Goal: Check status: Check status

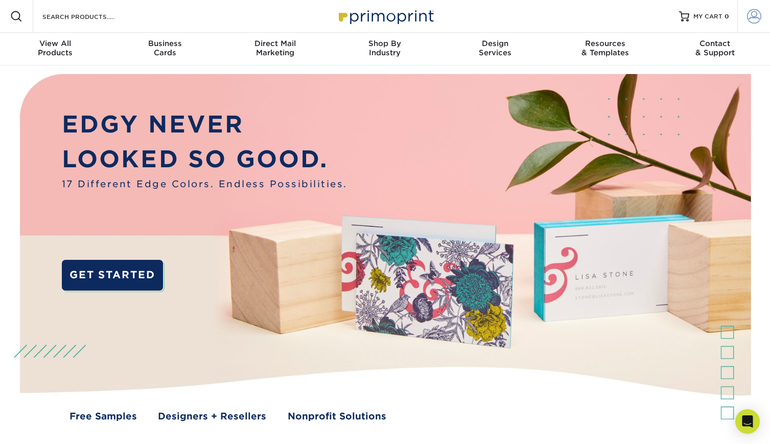
click at [753, 14] on span at bounding box center [754, 16] width 14 height 14
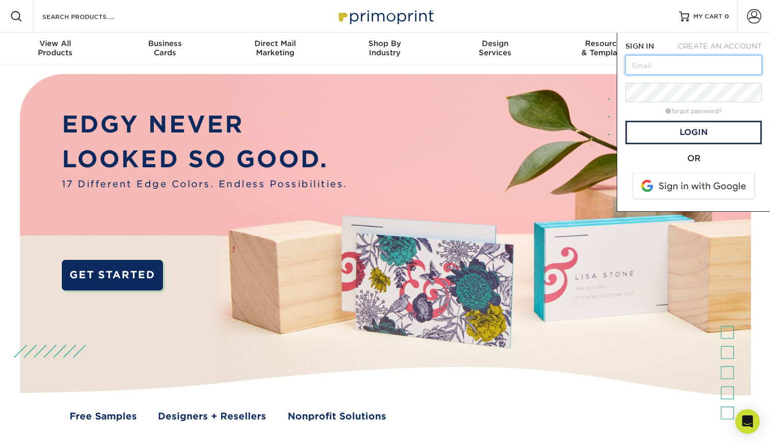
click at [653, 66] on input "text" at bounding box center [694, 64] width 136 height 19
type input "kitiya@mischobeauty.com"
click at [712, 129] on link "Login" at bounding box center [694, 133] width 136 height 24
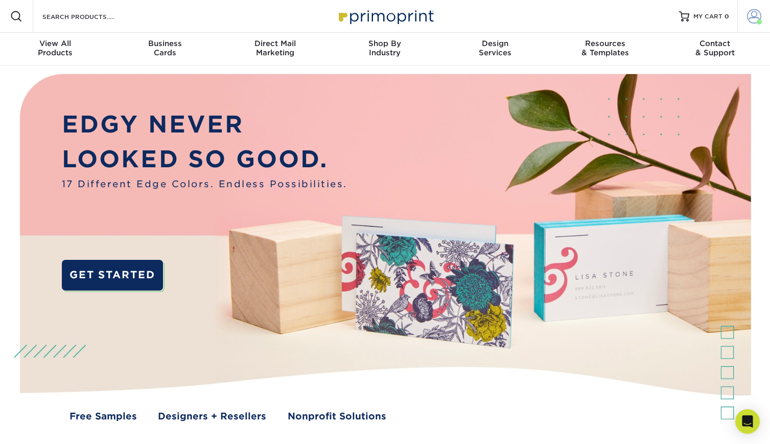
click at [752, 20] on span at bounding box center [754, 16] width 14 height 14
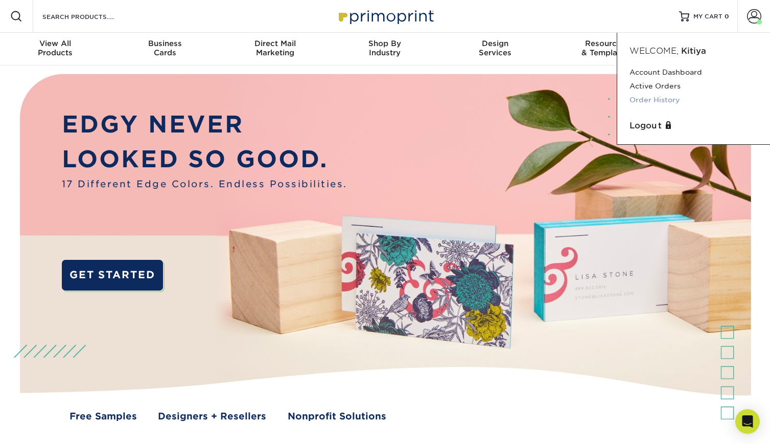
click at [648, 97] on link "Order History" at bounding box center [694, 100] width 128 height 14
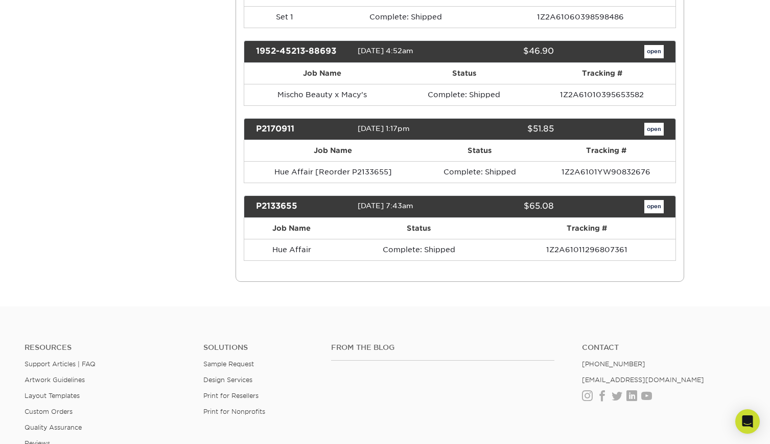
drag, startPoint x: 772, startPoint y: 112, endPoint x: 692, endPoint y: 331, distance: 233.2
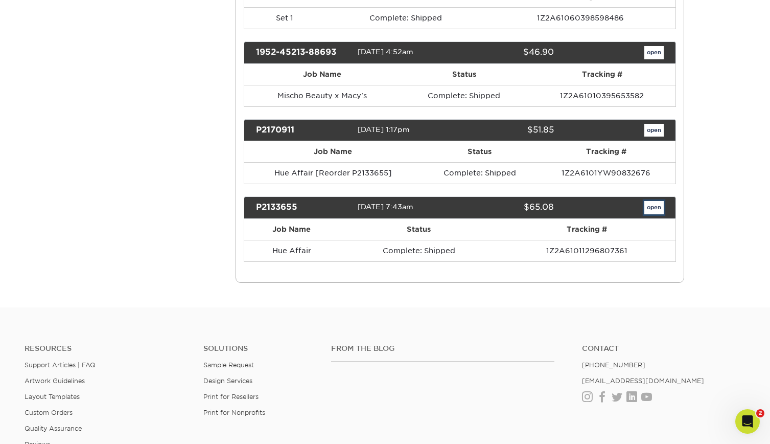
click at [651, 209] on link "open" at bounding box center [654, 207] width 19 height 13
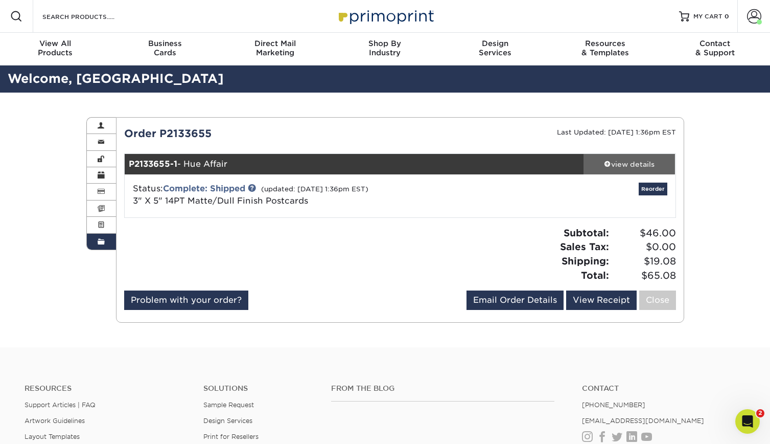
click at [620, 165] on div "view details" at bounding box center [630, 164] width 92 height 10
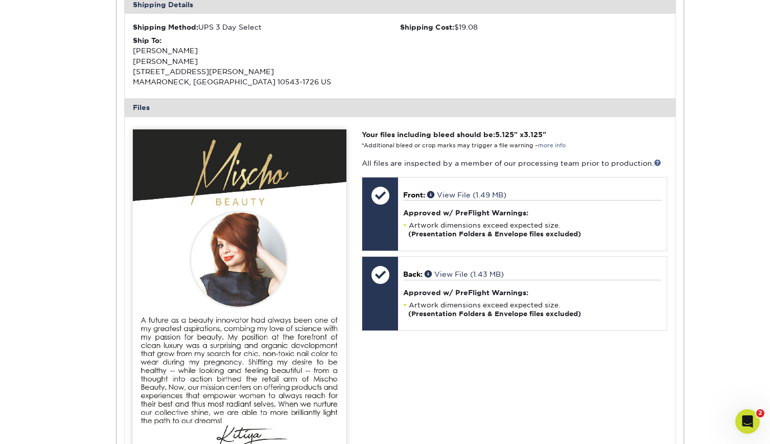
scroll to position [309, 0]
click at [206, 235] on img at bounding box center [240, 305] width 214 height 351
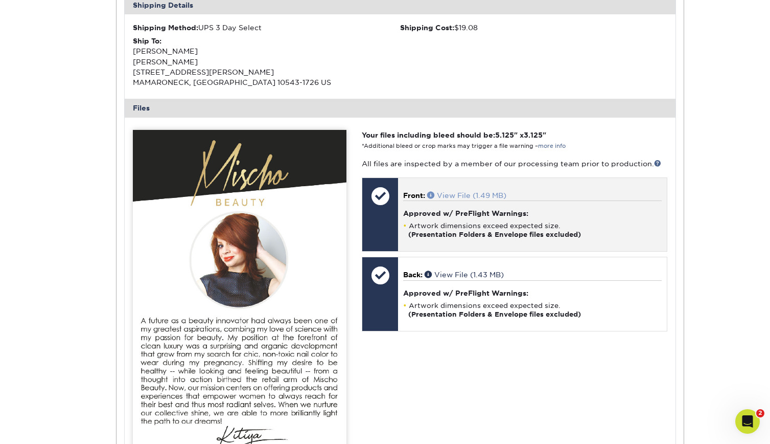
click at [459, 195] on link "View File (1.49 MB)" at bounding box center [466, 195] width 79 height 8
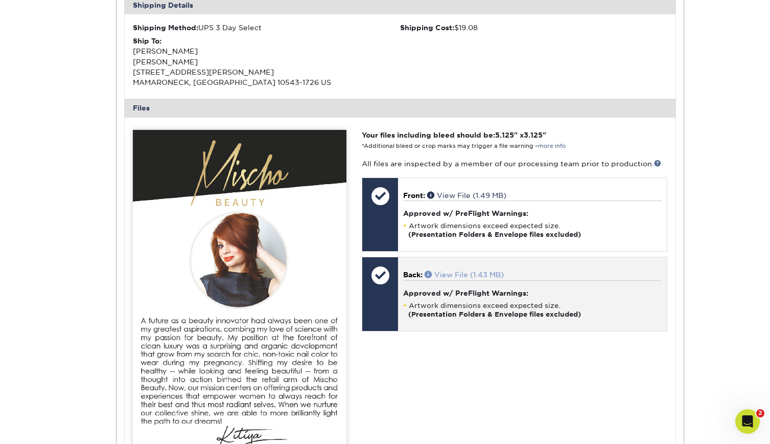
click at [457, 277] on link "View File (1.43 MB)" at bounding box center [464, 274] width 79 height 8
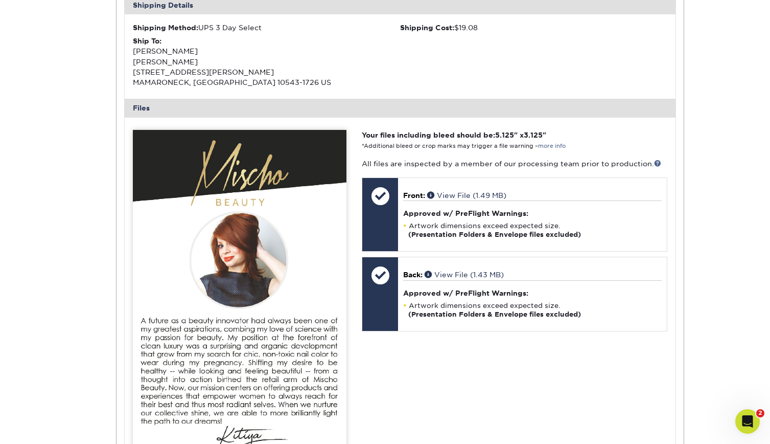
scroll to position [0, 0]
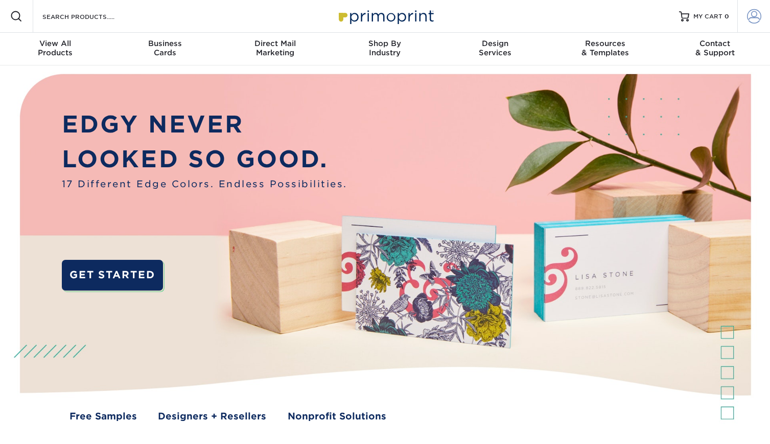
click at [748, 20] on span at bounding box center [754, 16] width 14 height 14
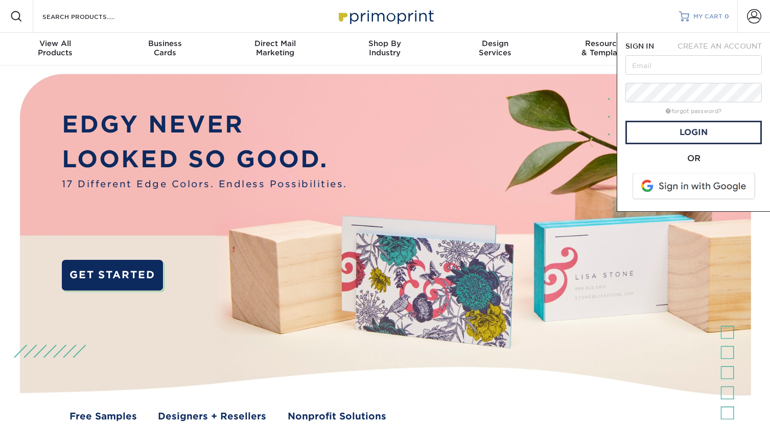
click at [716, 18] on span "MY CART" at bounding box center [708, 16] width 29 height 9
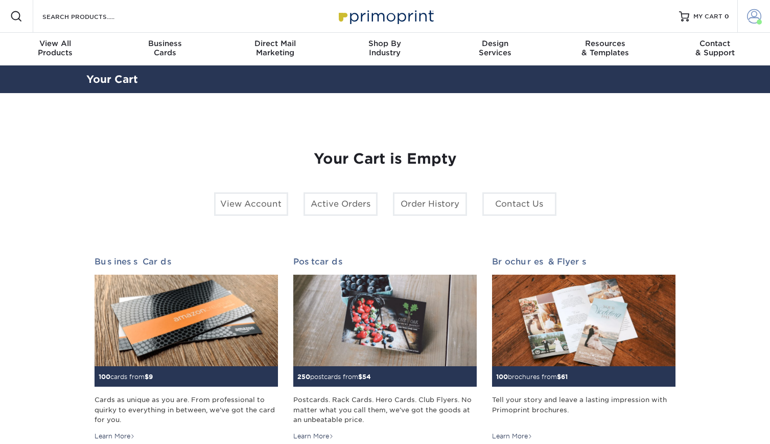
click at [757, 18] on span at bounding box center [754, 16] width 14 height 14
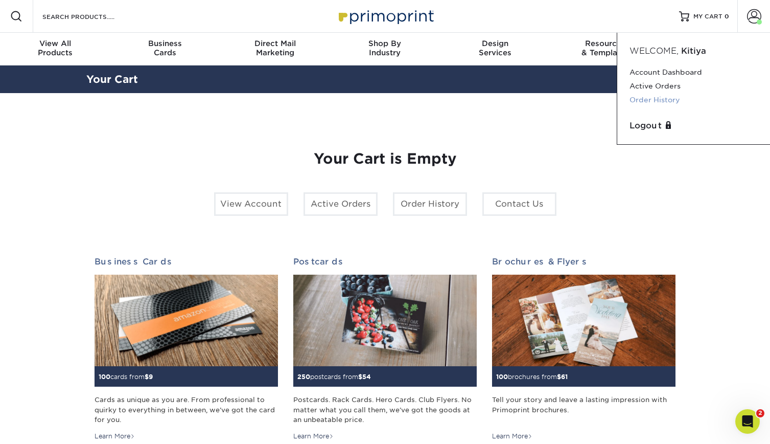
click at [659, 100] on link "Order History" at bounding box center [694, 100] width 128 height 14
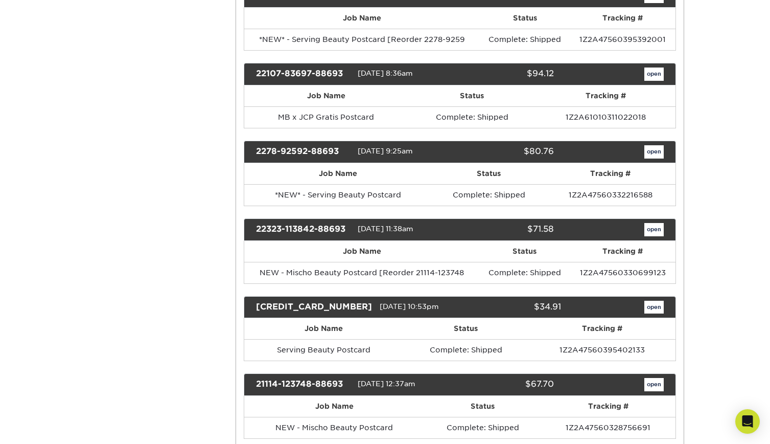
click at [770, 246] on html "Resources Menu Search Products Account Welcome, [GEOGRAPHIC_DATA] Account Dashb…" at bounding box center [385, 302] width 770 height 2049
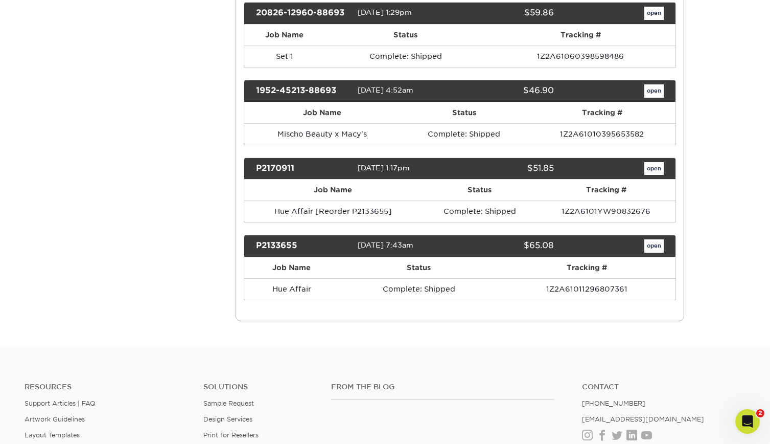
scroll to position [1380, 0]
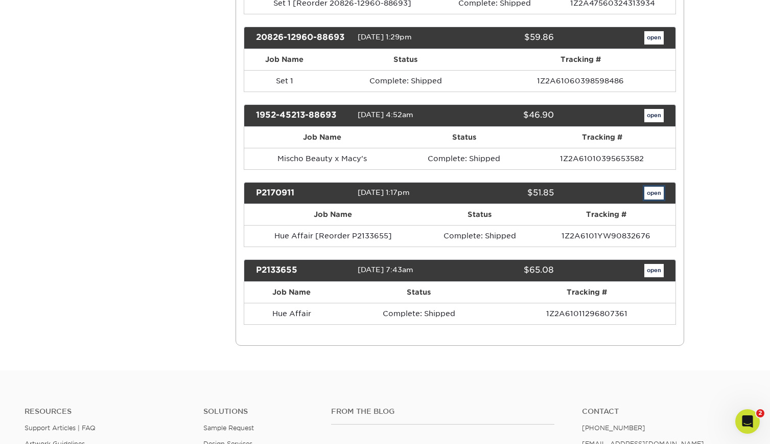
click at [649, 195] on link "open" at bounding box center [654, 193] width 19 height 13
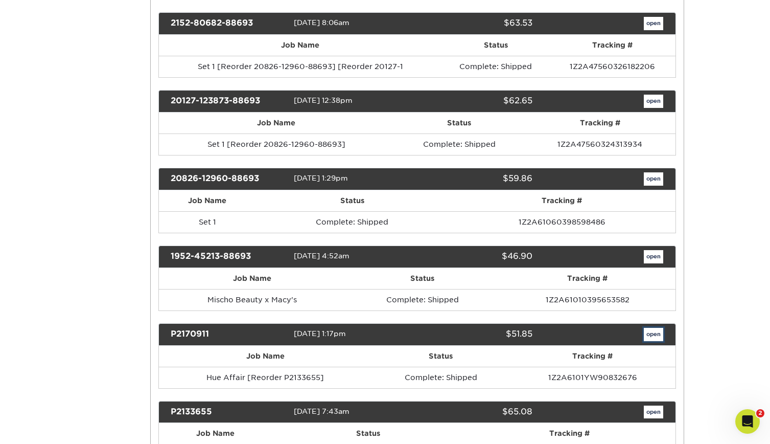
scroll to position [0, 0]
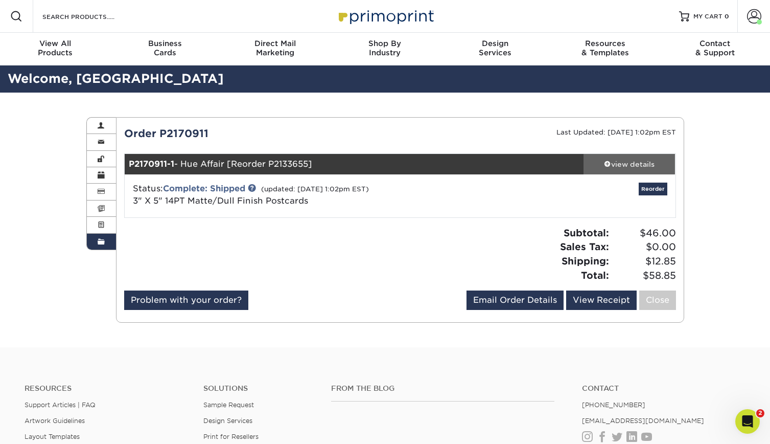
click at [615, 165] on div "view details" at bounding box center [630, 164] width 92 height 10
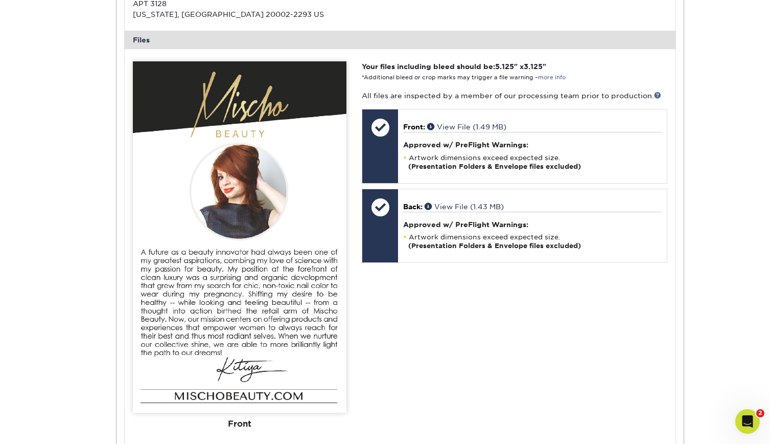
scroll to position [368, 0]
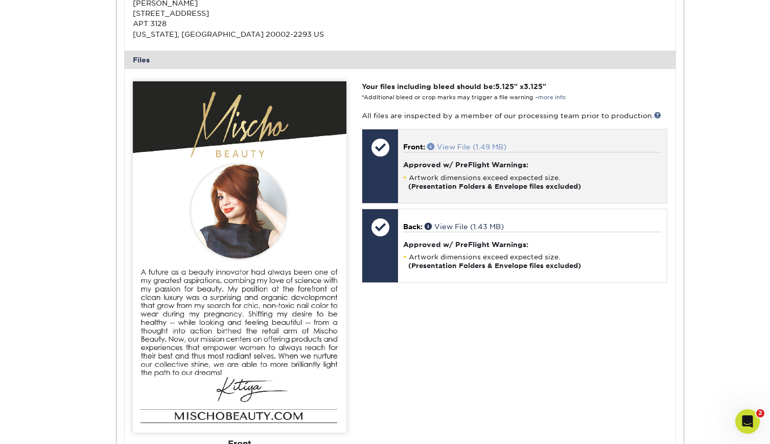
click at [491, 147] on link "View File (1.49 MB)" at bounding box center [466, 147] width 79 height 8
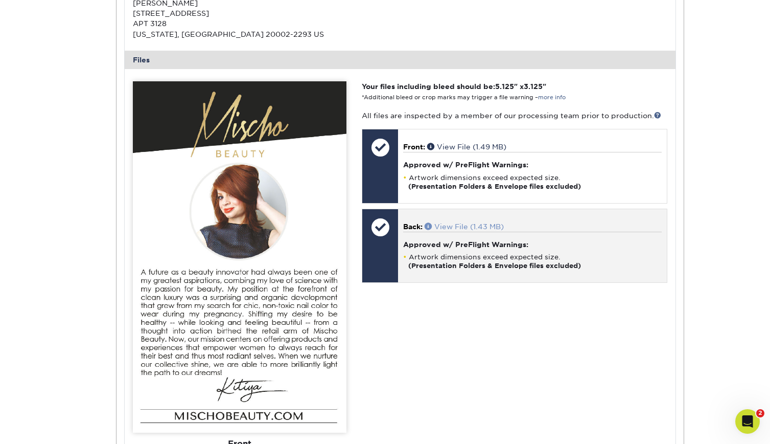
click at [462, 227] on link "View File (1.43 MB)" at bounding box center [464, 226] width 79 height 8
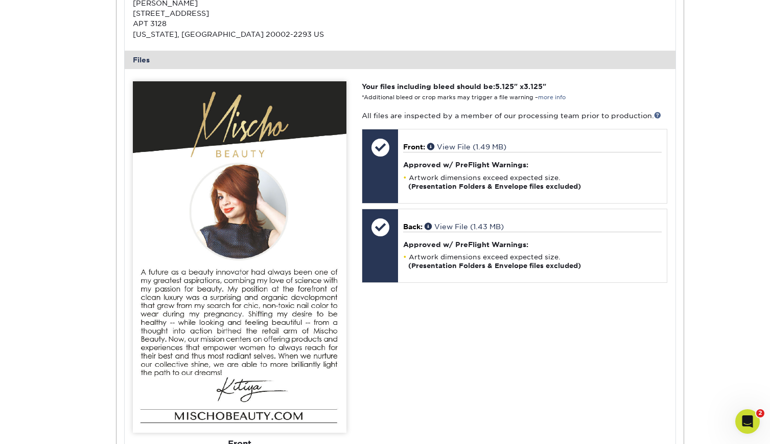
scroll to position [0, 0]
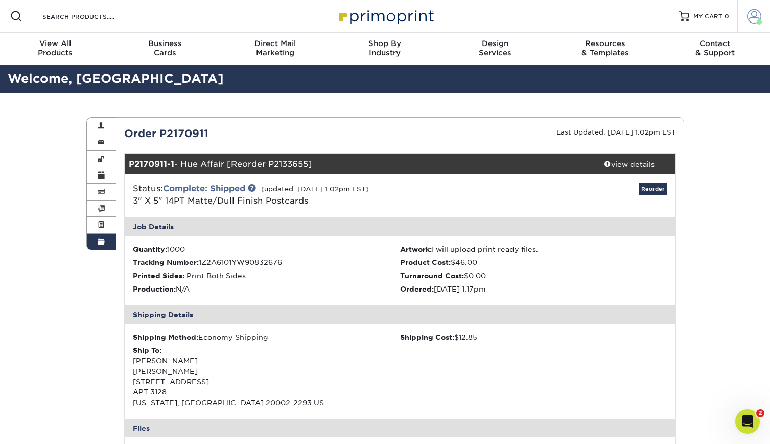
click at [755, 14] on span at bounding box center [754, 16] width 14 height 14
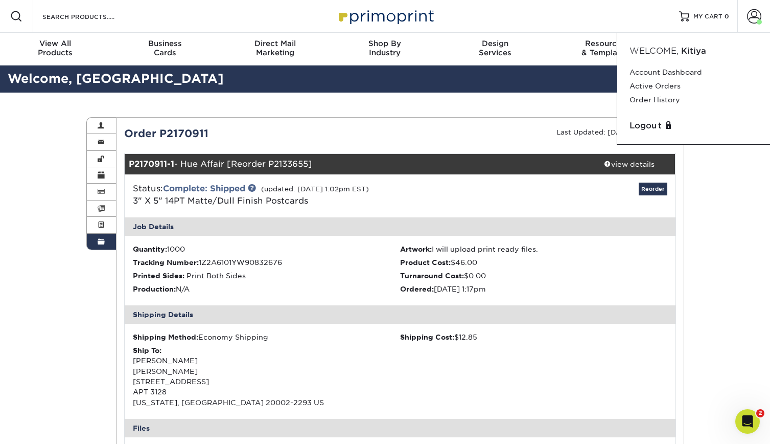
click at [101, 241] on span at bounding box center [101, 242] width 7 height 8
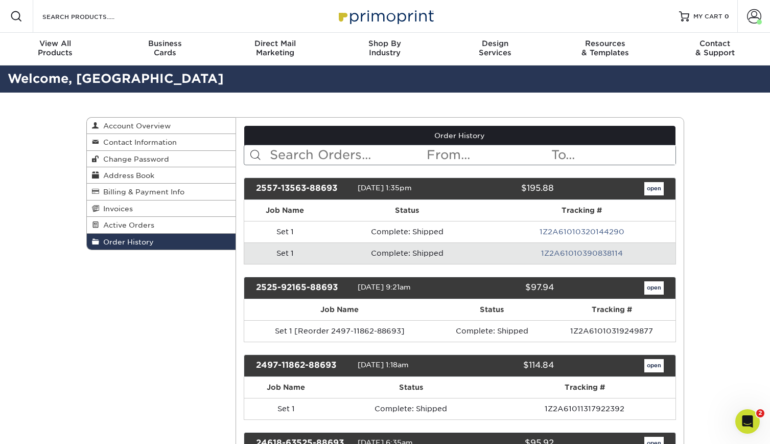
click at [123, 242] on span "Order History" at bounding box center [126, 242] width 55 height 8
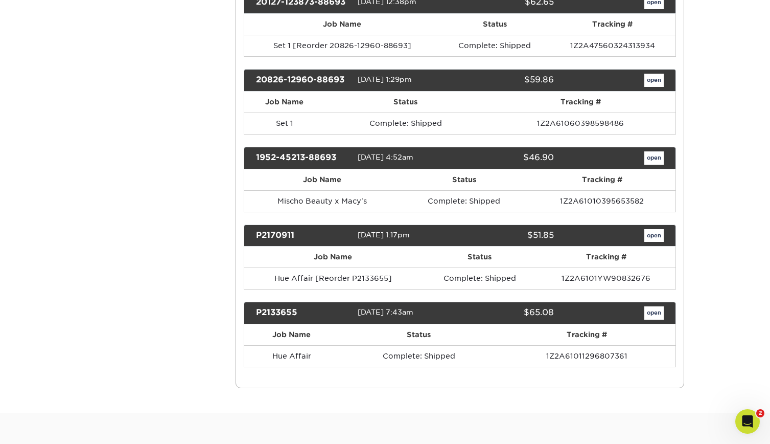
scroll to position [1334, 0]
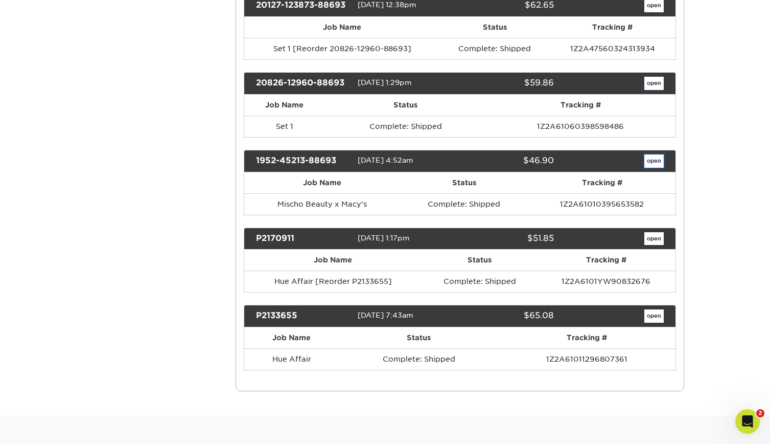
click at [651, 163] on link "open" at bounding box center [654, 160] width 19 height 13
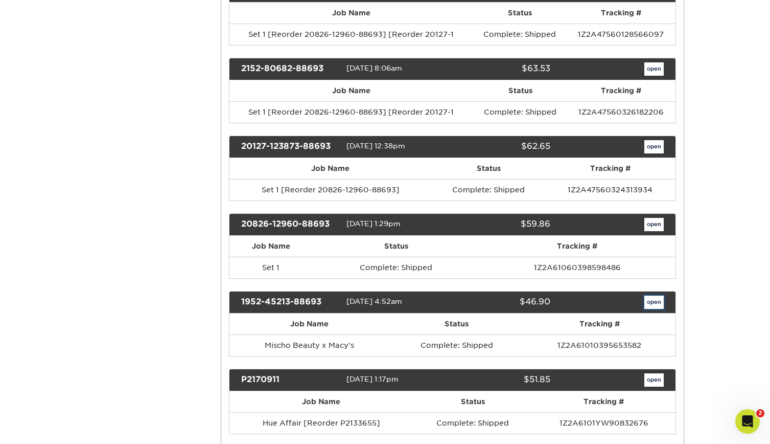
scroll to position [0, 0]
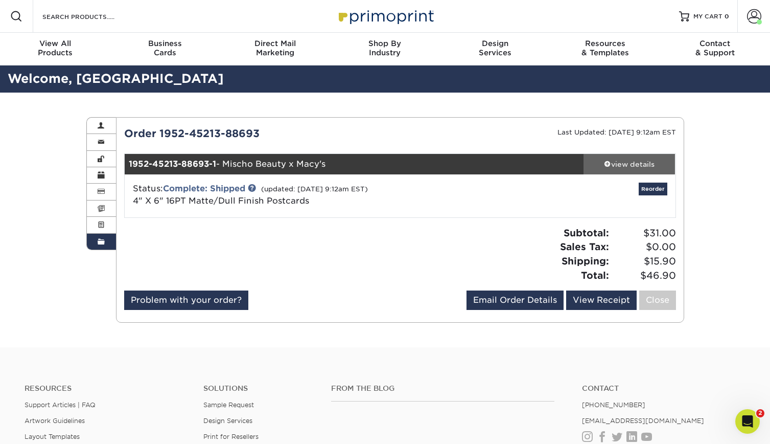
click at [614, 163] on div "view details" at bounding box center [630, 164] width 92 height 10
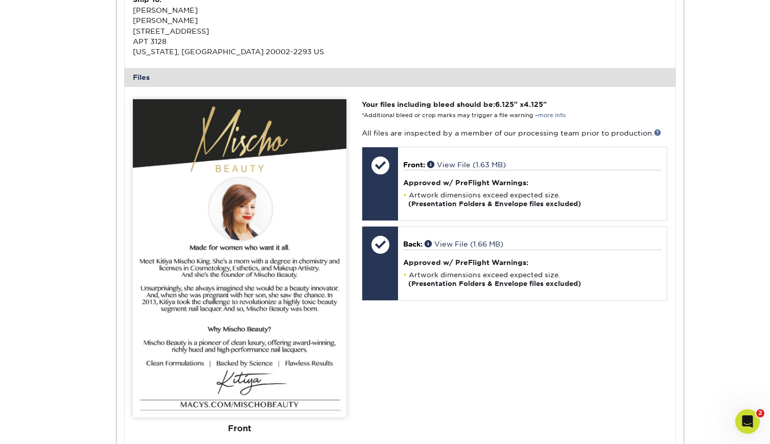
scroll to position [388, 0]
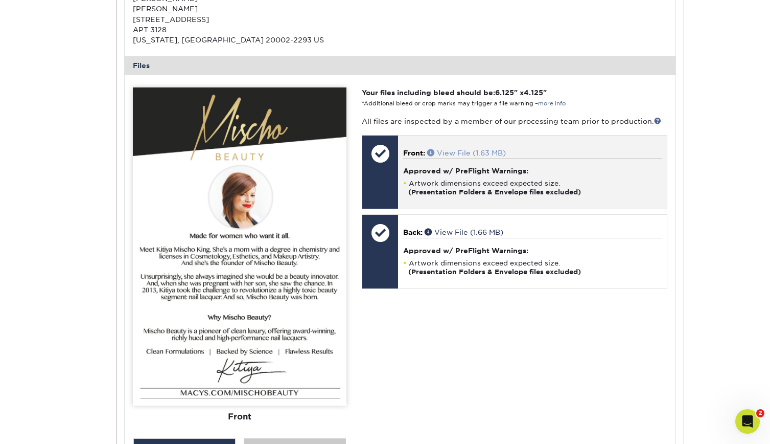
click at [489, 151] on link "View File (1.63 MB)" at bounding box center [466, 153] width 79 height 8
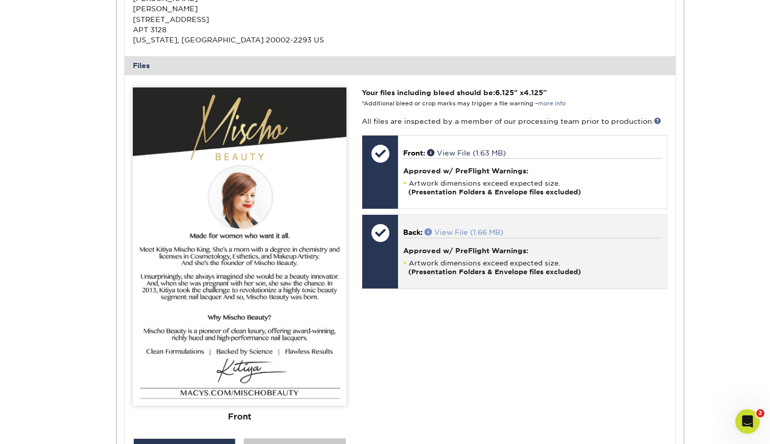
click at [470, 232] on link "View File (1.66 MB)" at bounding box center [464, 232] width 79 height 8
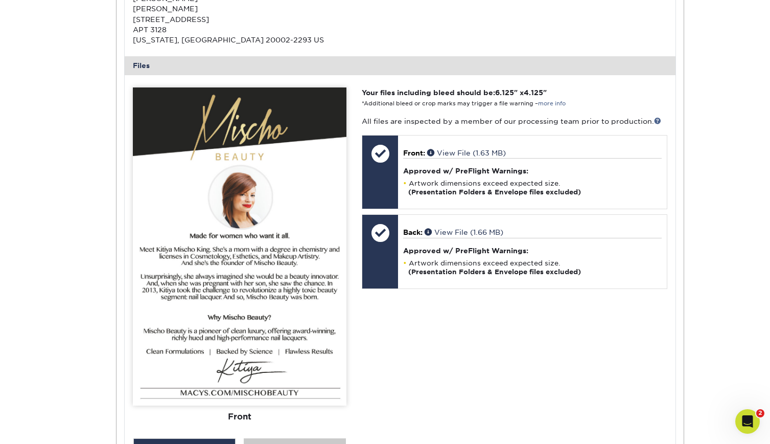
scroll to position [0, 0]
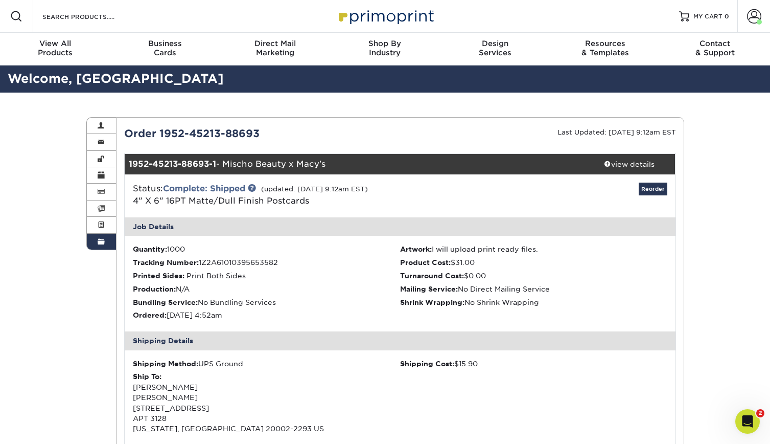
click at [106, 238] on link "Order History" at bounding box center [102, 242] width 30 height 16
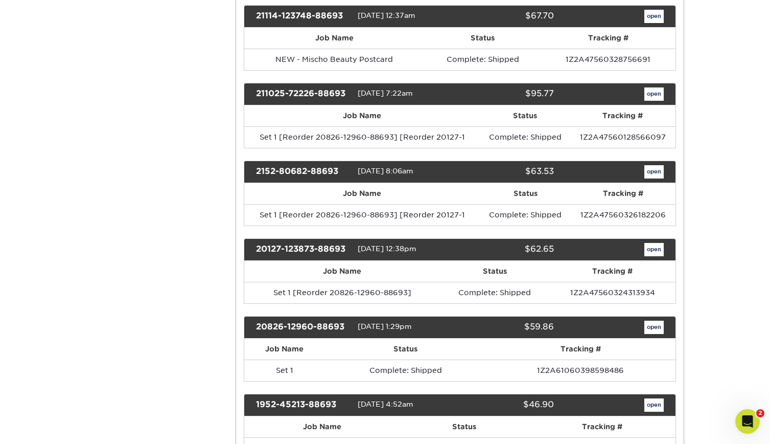
scroll to position [1070, 0]
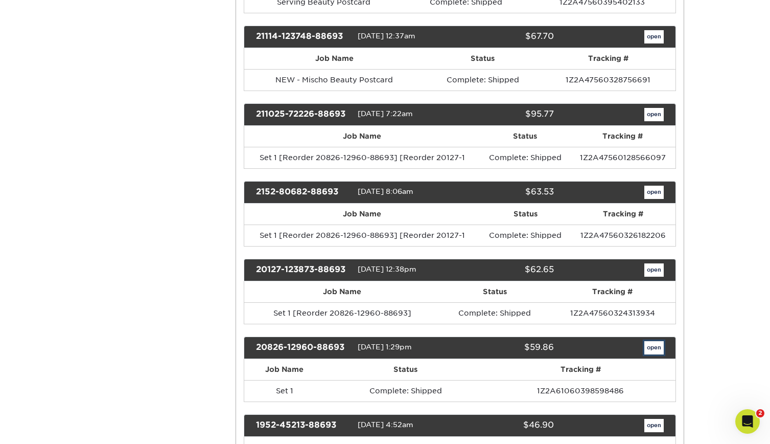
click at [654, 346] on link "open" at bounding box center [654, 347] width 19 height 13
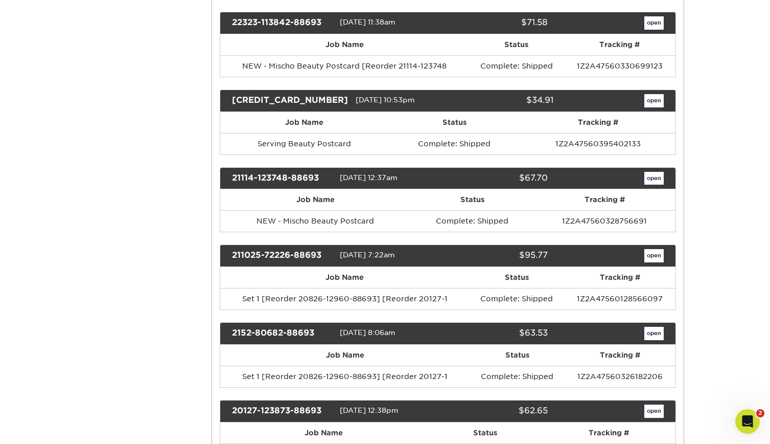
scroll to position [0, 0]
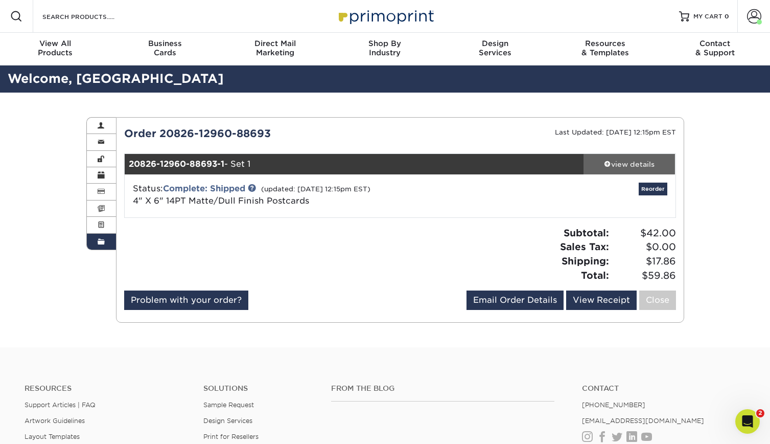
click at [636, 160] on div "view details" at bounding box center [630, 164] width 92 height 10
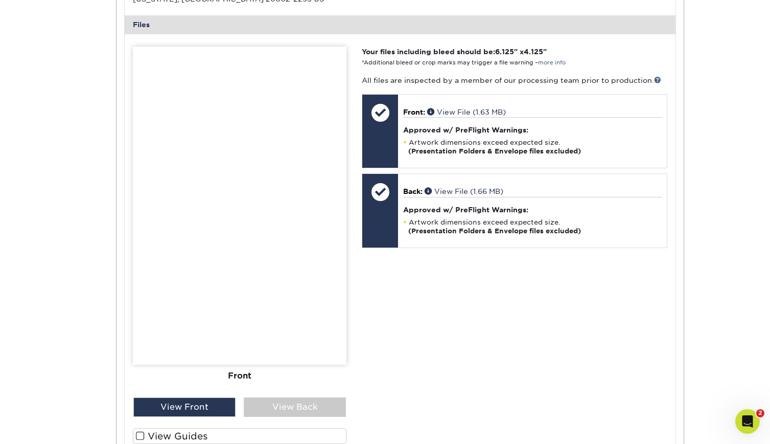
scroll to position [409, 0]
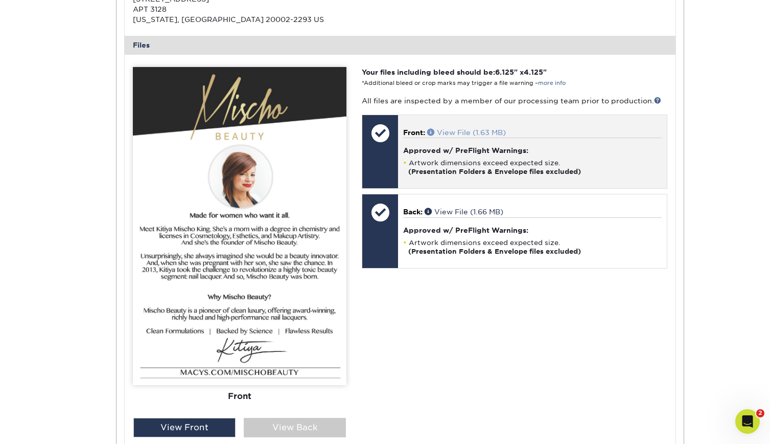
click at [493, 131] on link "View File (1.63 MB)" at bounding box center [466, 132] width 79 height 8
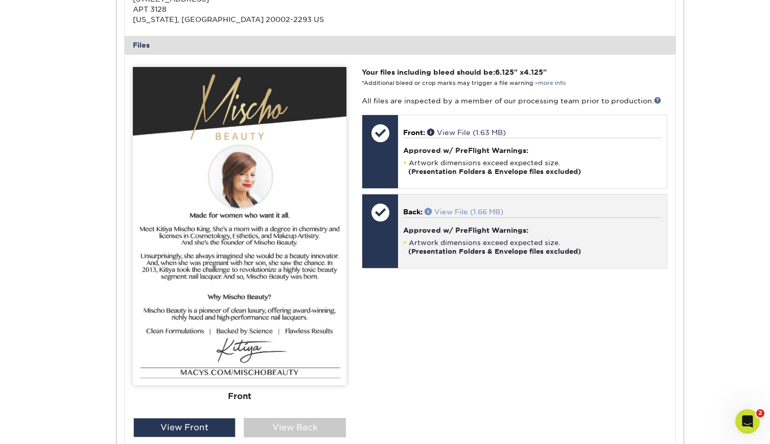
click at [503, 212] on link "View File (1.66 MB)" at bounding box center [464, 212] width 79 height 8
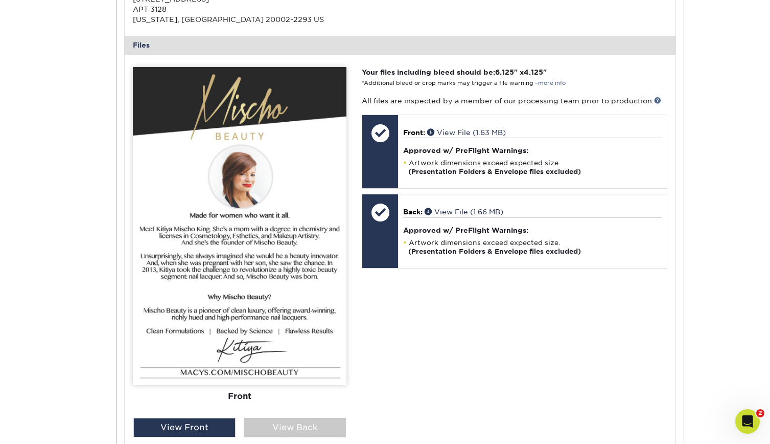
scroll to position [0, 0]
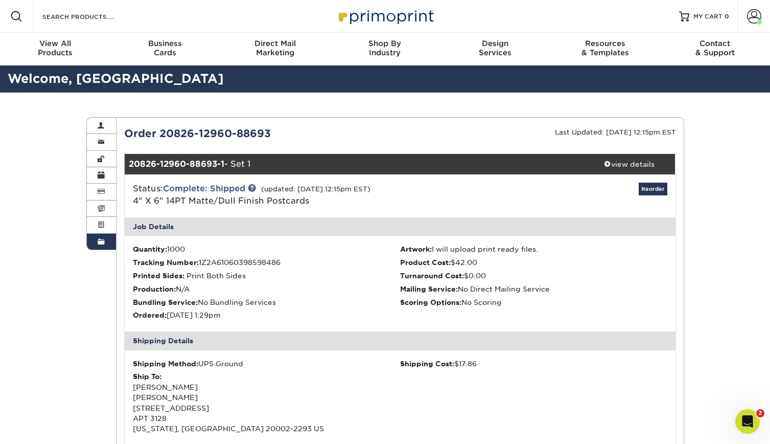
click at [98, 240] on span at bounding box center [101, 242] width 7 height 8
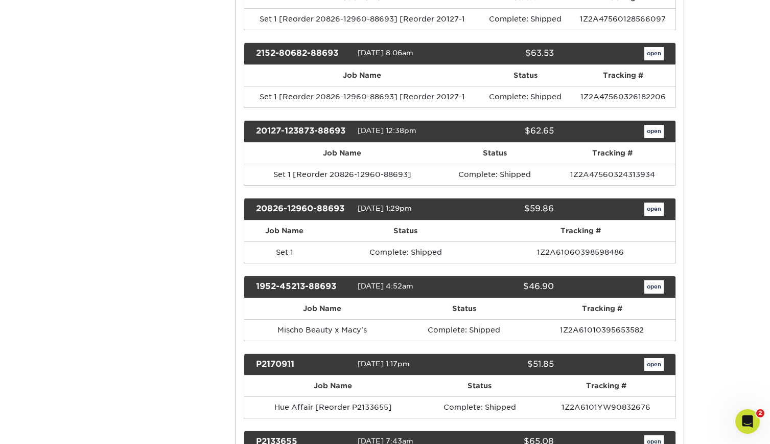
scroll to position [1206, 0]
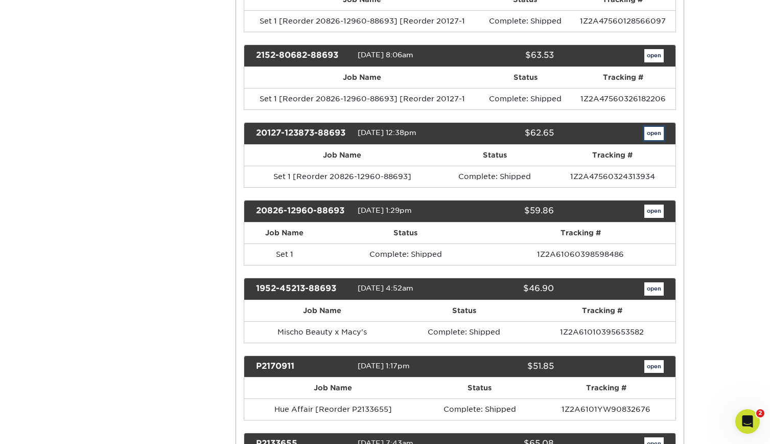
click at [651, 136] on link "open" at bounding box center [654, 133] width 19 height 13
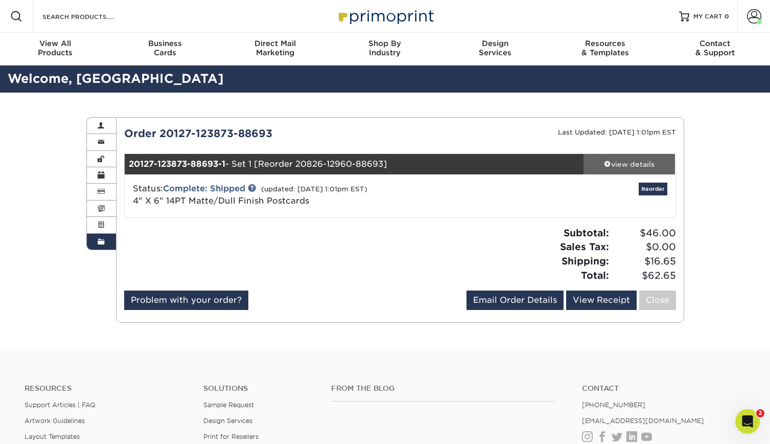
click at [637, 160] on div "view details" at bounding box center [630, 164] width 92 height 10
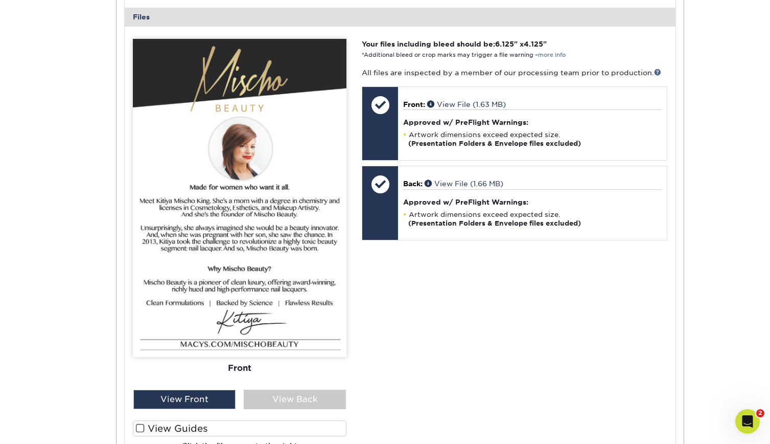
scroll to position [438, 0]
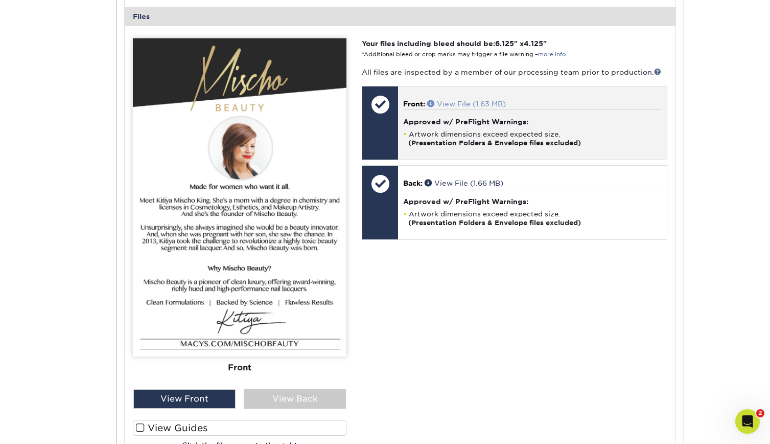
click at [491, 102] on link "View File (1.63 MB)" at bounding box center [466, 104] width 79 height 8
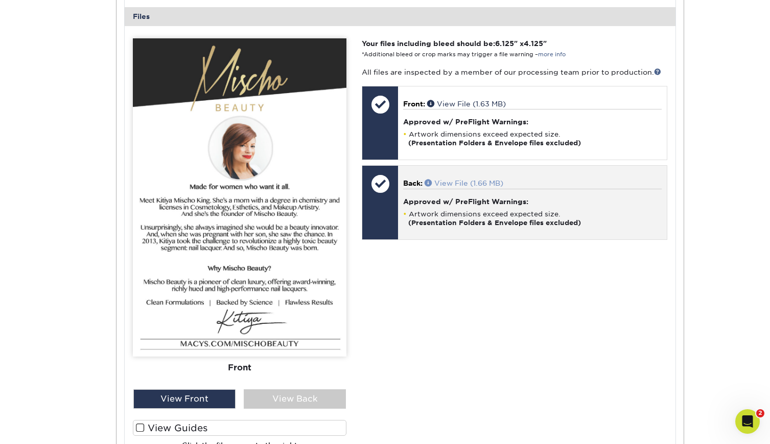
click at [476, 182] on link "View File (1.66 MB)" at bounding box center [464, 183] width 79 height 8
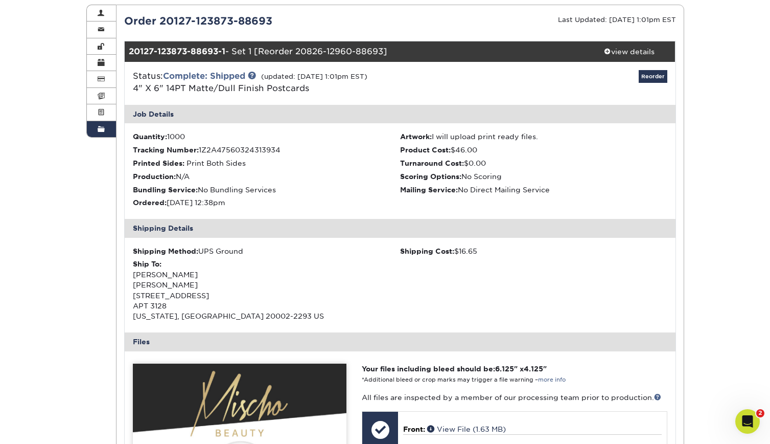
scroll to position [110, 0]
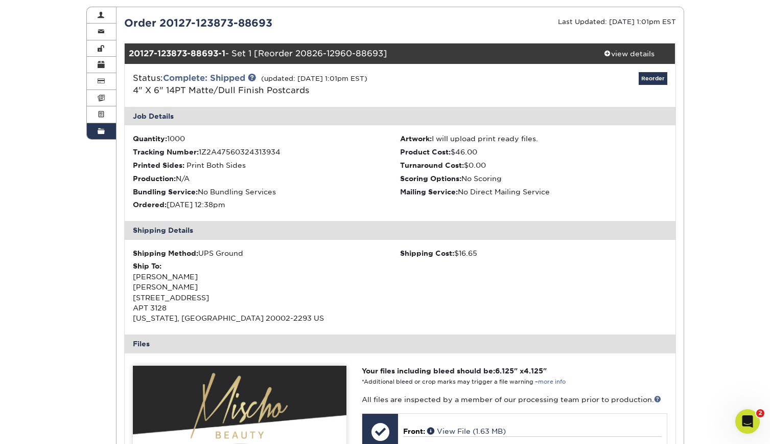
click at [103, 135] on span at bounding box center [101, 131] width 7 height 8
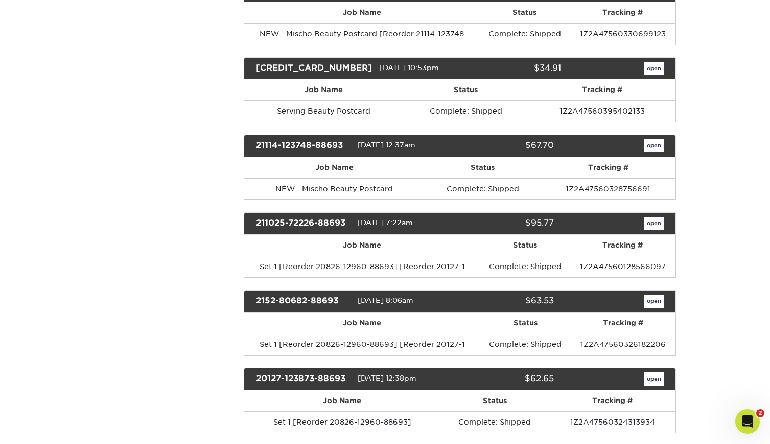
scroll to position [941, 0]
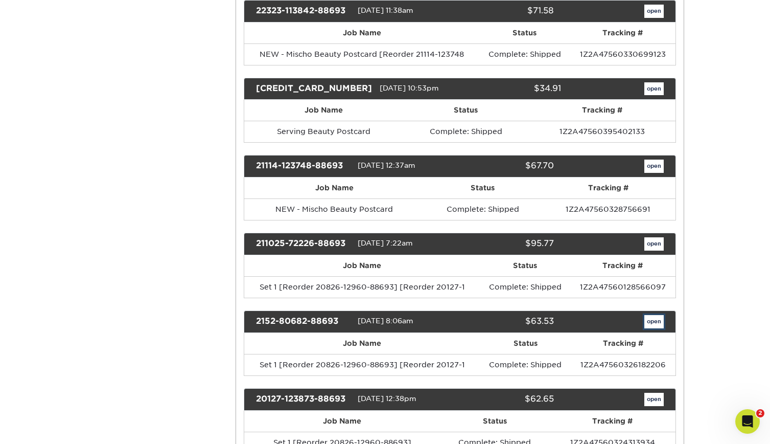
click at [654, 320] on link "open" at bounding box center [654, 321] width 19 height 13
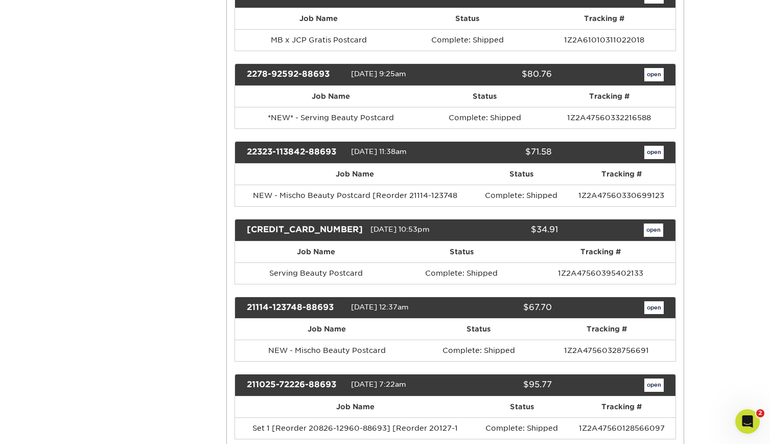
scroll to position [0, 0]
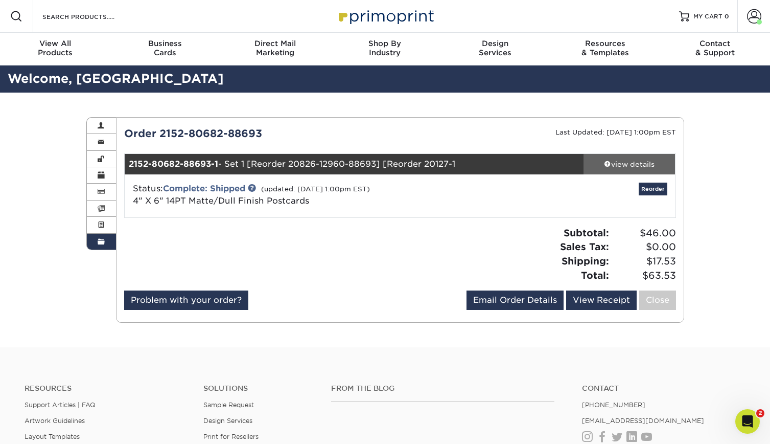
click at [635, 165] on div "view details" at bounding box center [630, 164] width 92 height 10
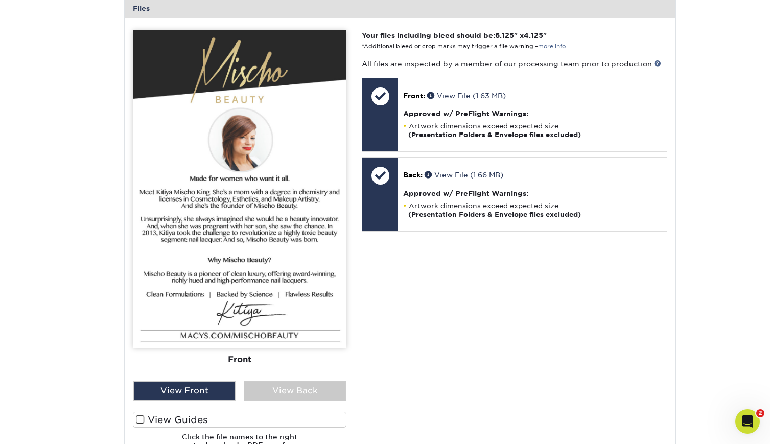
scroll to position [450, 0]
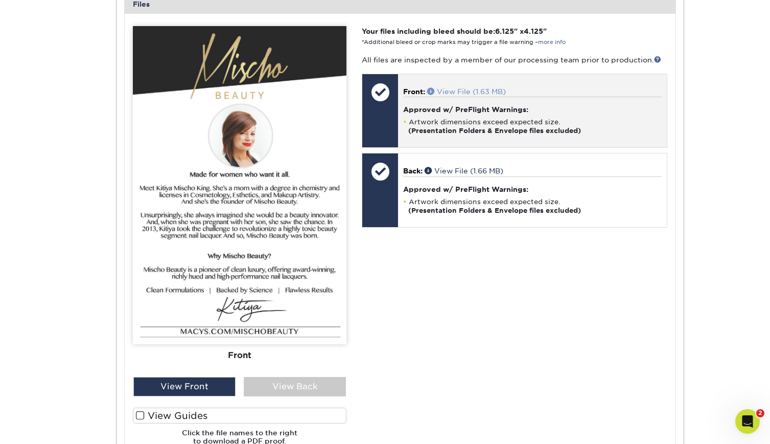
click at [480, 90] on link "View File (1.63 MB)" at bounding box center [466, 91] width 79 height 8
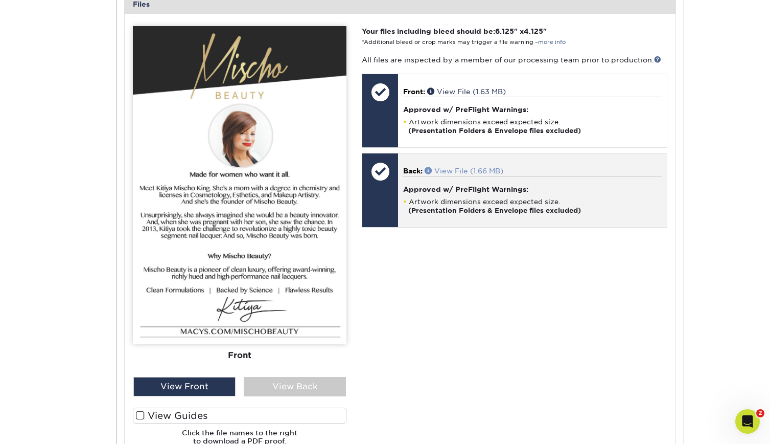
click at [491, 168] on link "View File (1.66 MB)" at bounding box center [464, 171] width 79 height 8
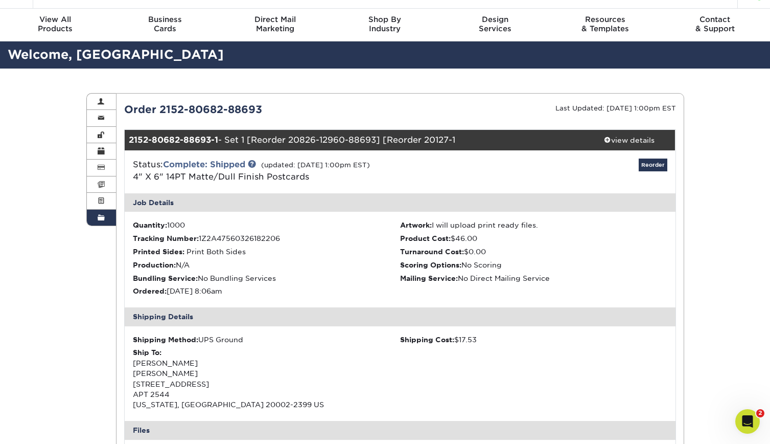
scroll to position [20, 0]
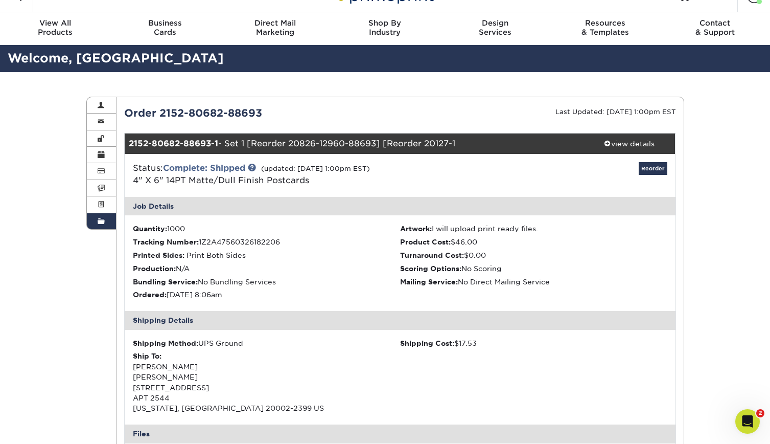
click at [102, 223] on span at bounding box center [101, 221] width 7 height 8
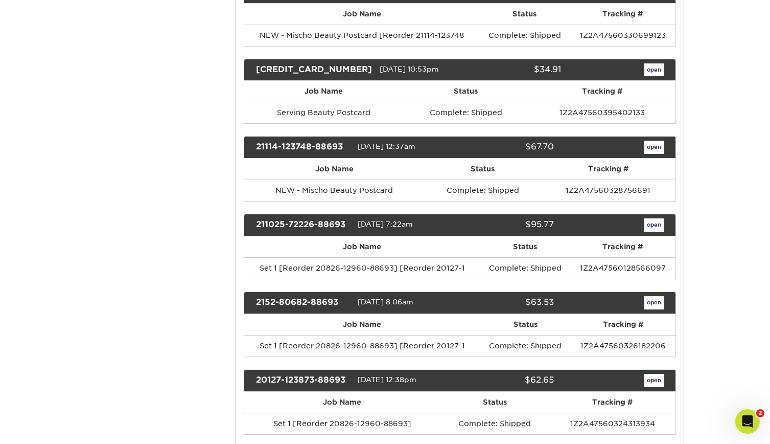
scroll to position [962, 0]
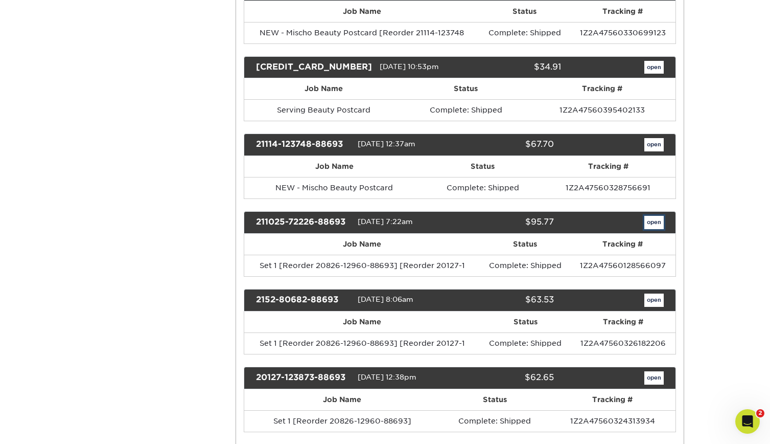
click at [652, 222] on link "open" at bounding box center [654, 222] width 19 height 13
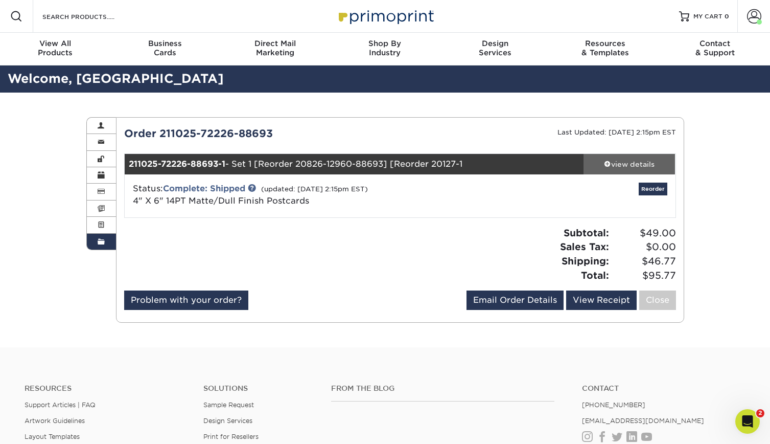
click at [644, 165] on div "view details" at bounding box center [630, 164] width 92 height 10
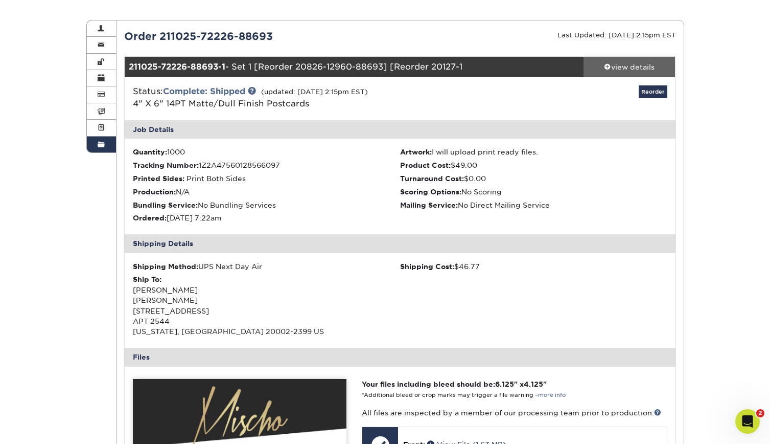
scroll to position [82, 0]
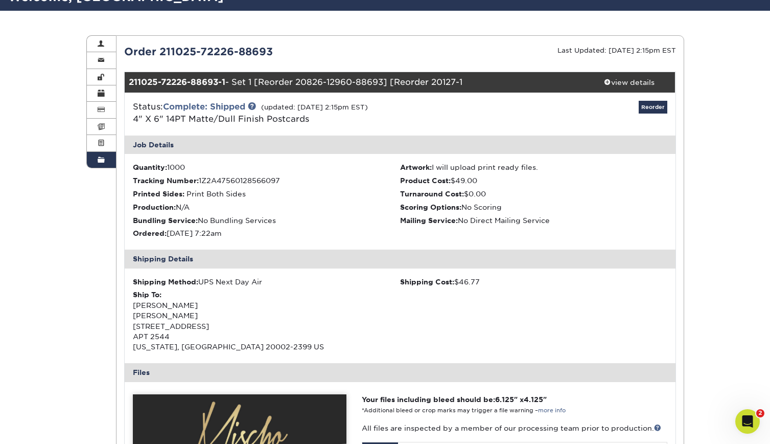
click at [100, 159] on span at bounding box center [101, 160] width 7 height 8
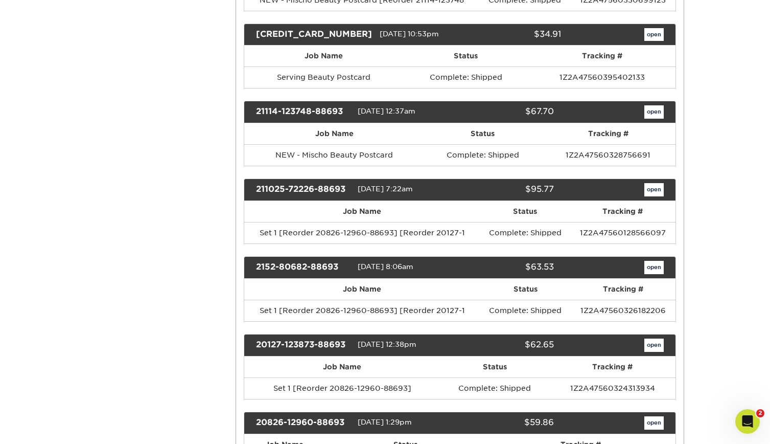
scroll to position [1002, 0]
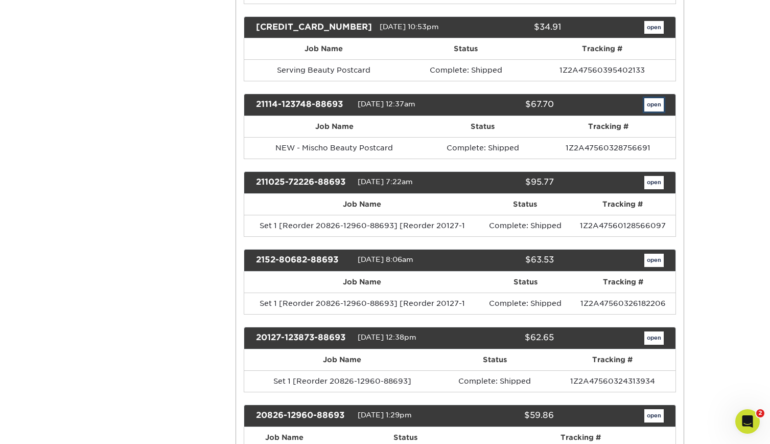
click at [655, 104] on link "open" at bounding box center [654, 104] width 19 height 13
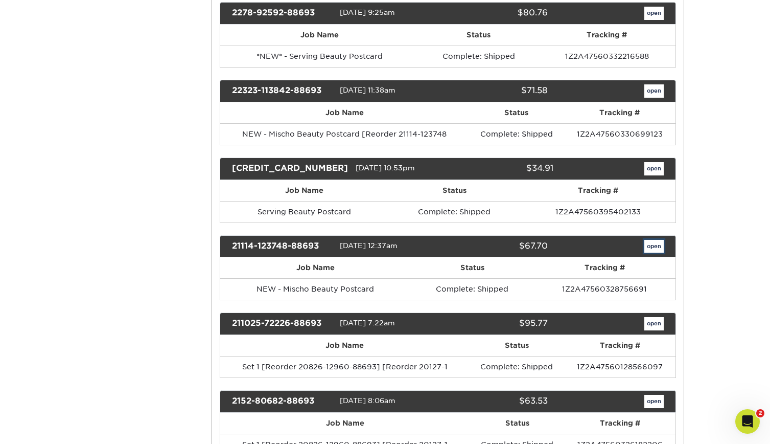
scroll to position [0, 0]
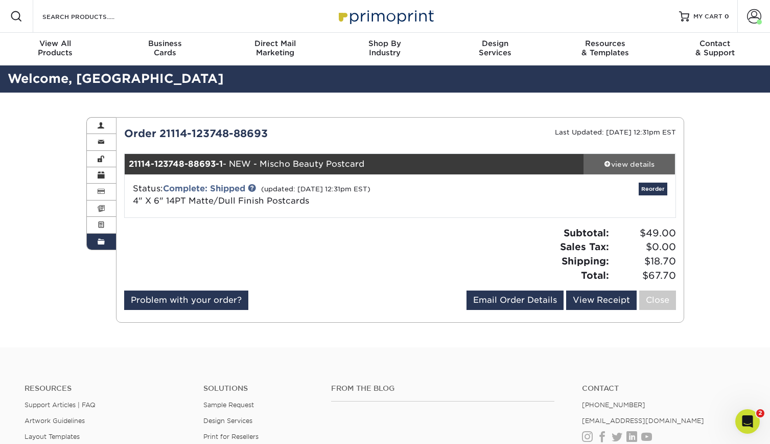
click at [634, 162] on div "view details" at bounding box center [630, 164] width 92 height 10
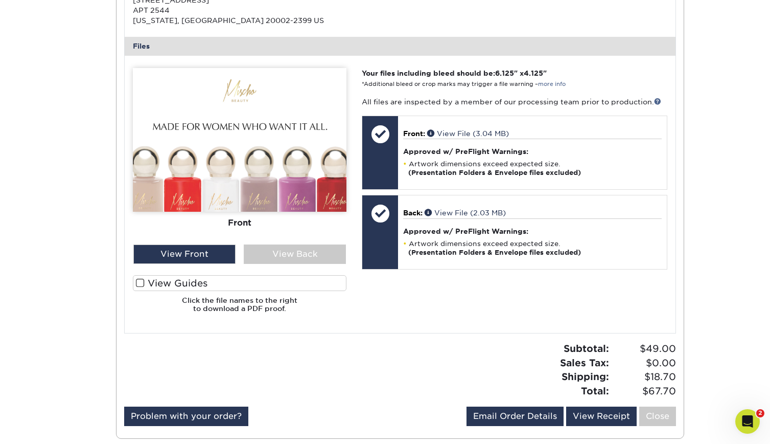
scroll to position [388, 0]
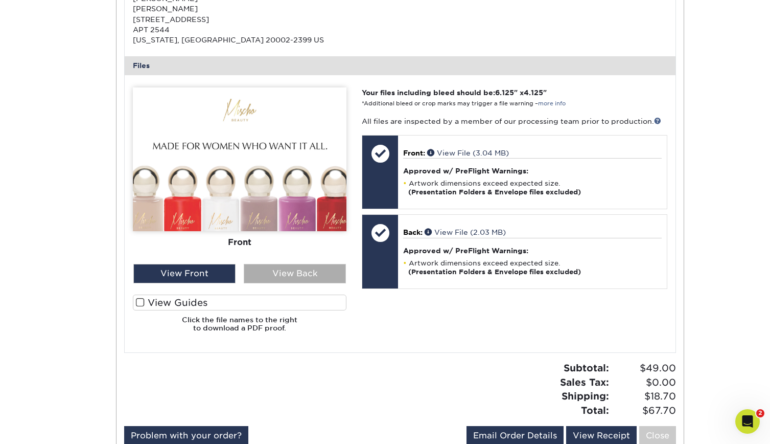
click at [335, 272] on div "View Back" at bounding box center [295, 273] width 102 height 19
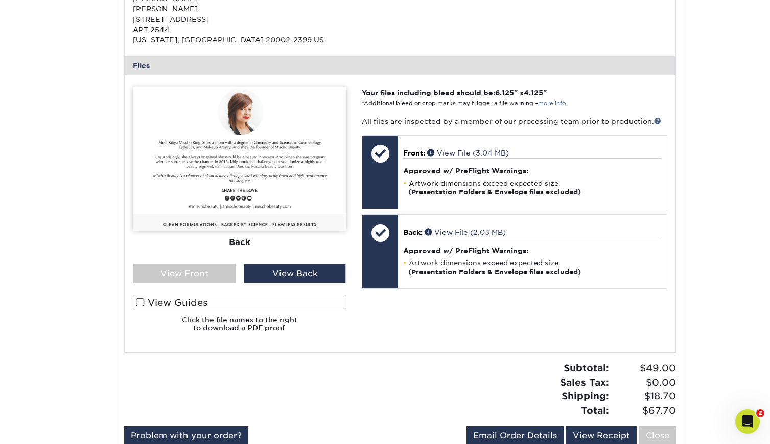
scroll to position [0, 0]
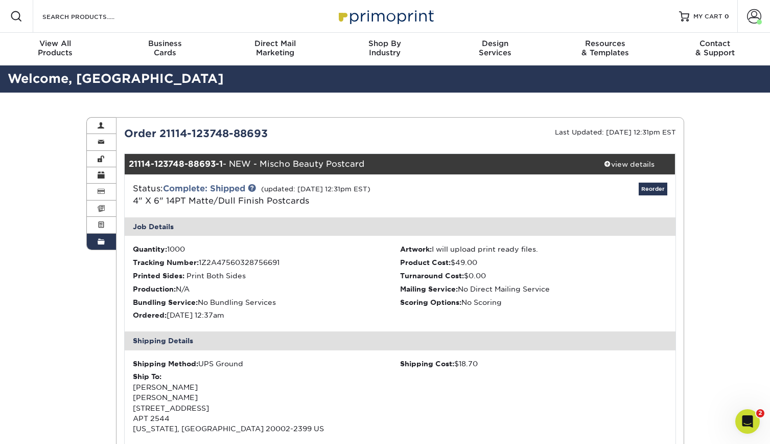
click at [103, 239] on span at bounding box center [101, 242] width 7 height 8
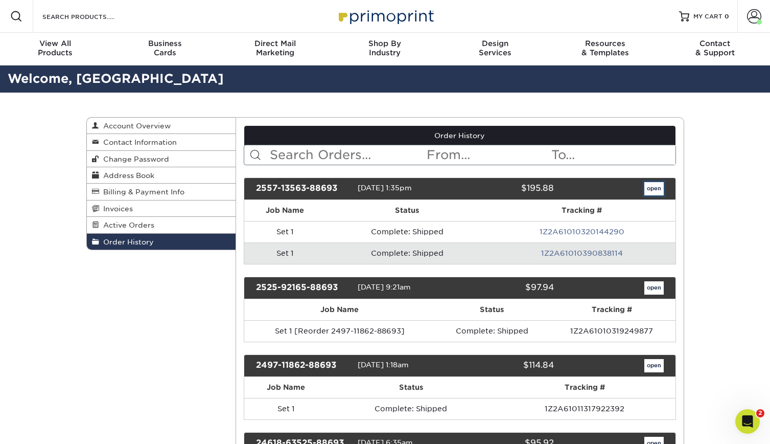
click at [648, 189] on link "open" at bounding box center [654, 188] width 19 height 13
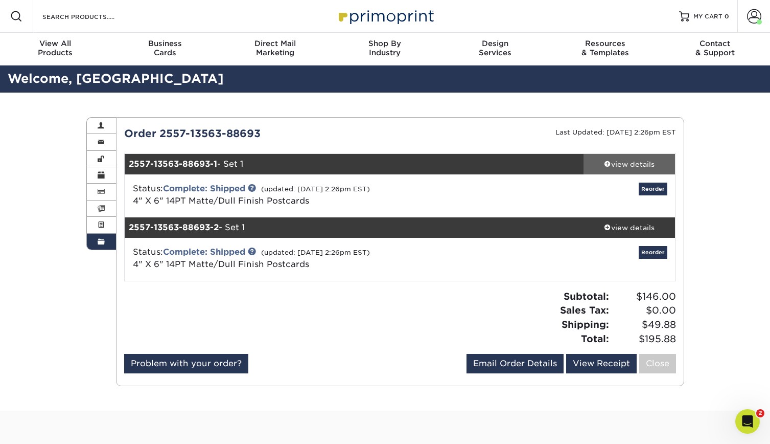
click at [632, 162] on div "view details" at bounding box center [630, 164] width 92 height 10
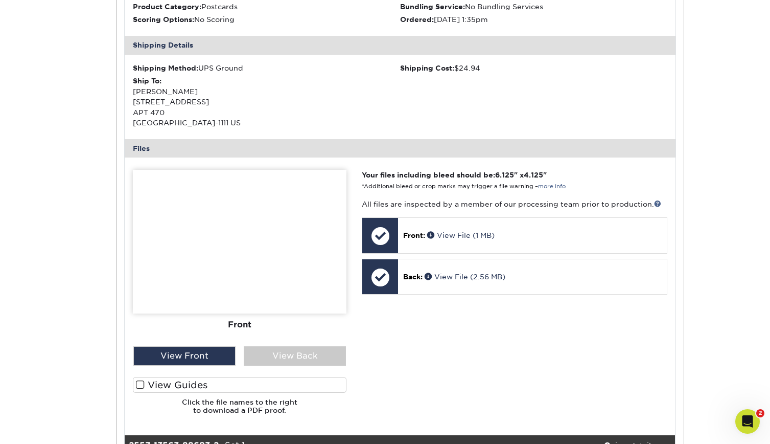
scroll to position [327, 0]
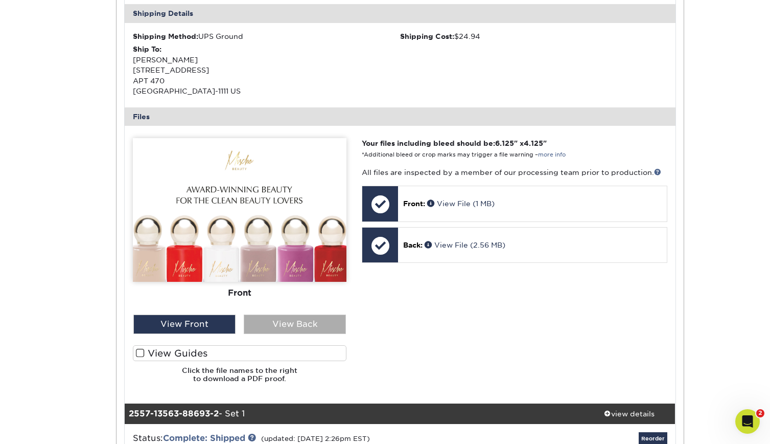
click at [322, 326] on div "View Back" at bounding box center [295, 323] width 102 height 19
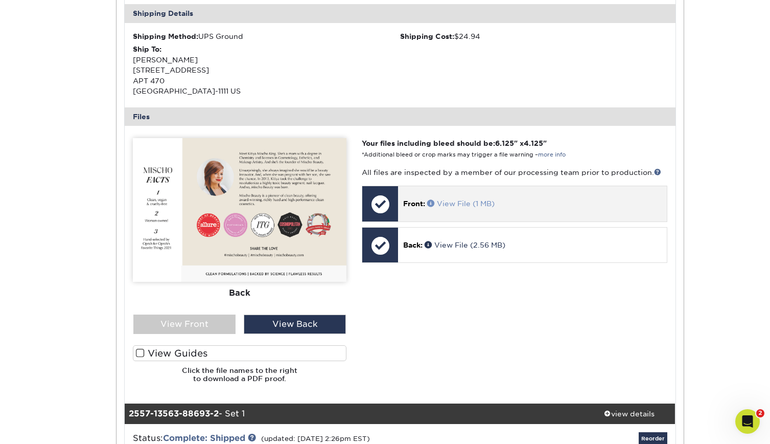
click at [484, 201] on link "View File (1 MB)" at bounding box center [460, 203] width 67 height 8
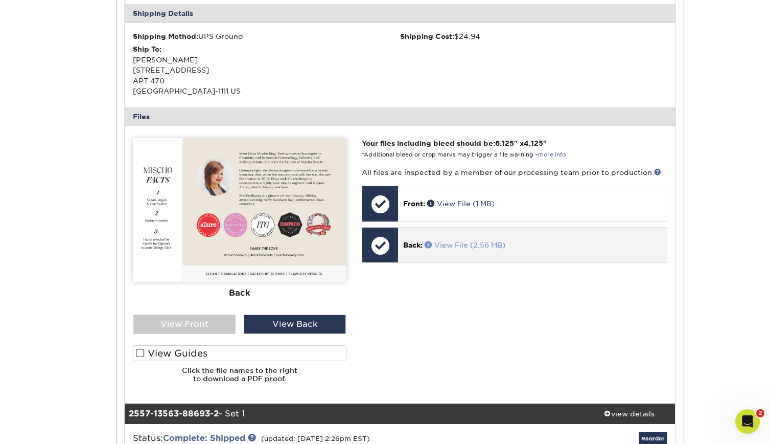
click at [462, 243] on link "View File (2.56 MB)" at bounding box center [465, 245] width 81 height 8
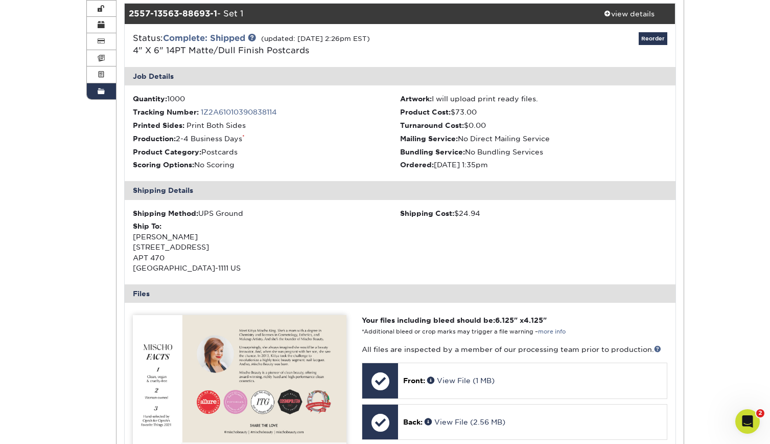
scroll to position [123, 0]
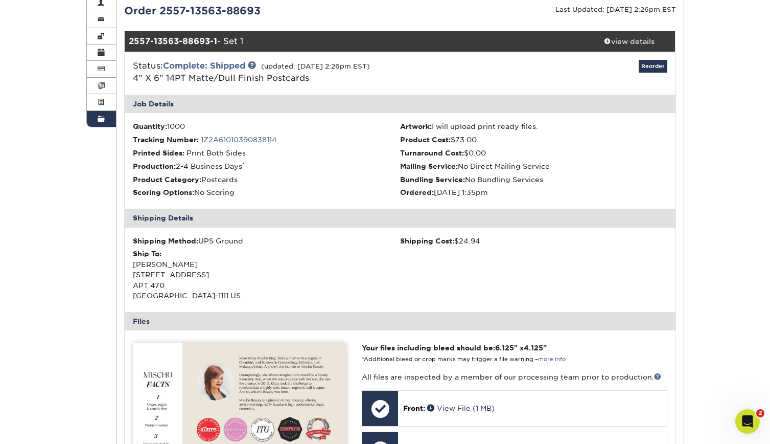
click at [101, 119] on span at bounding box center [101, 119] width 7 height 8
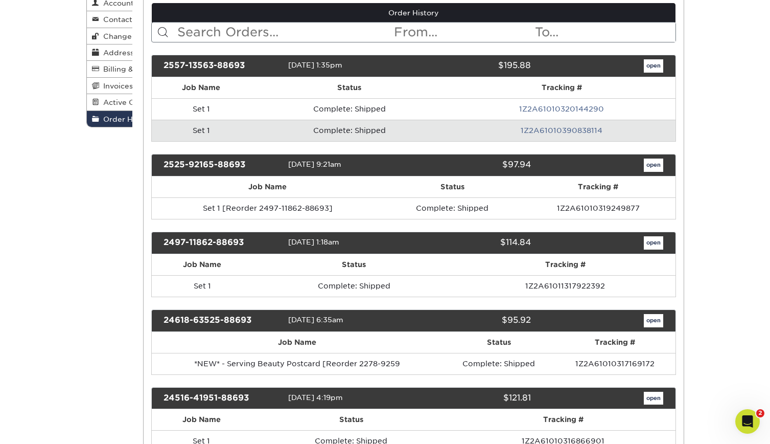
scroll to position [0, 0]
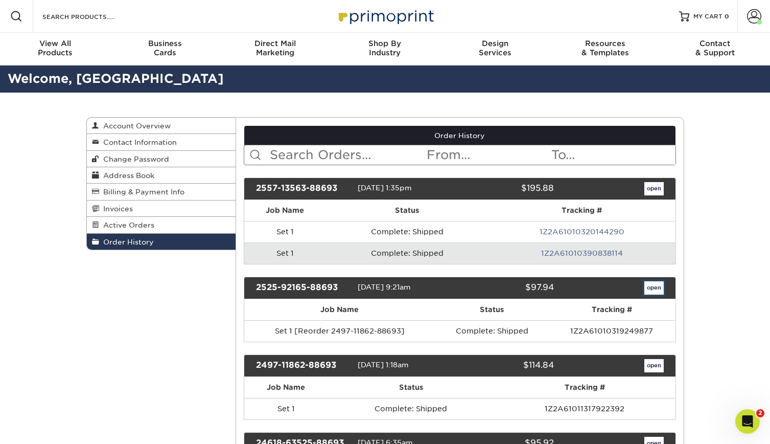
click at [654, 287] on link "open" at bounding box center [654, 287] width 19 height 13
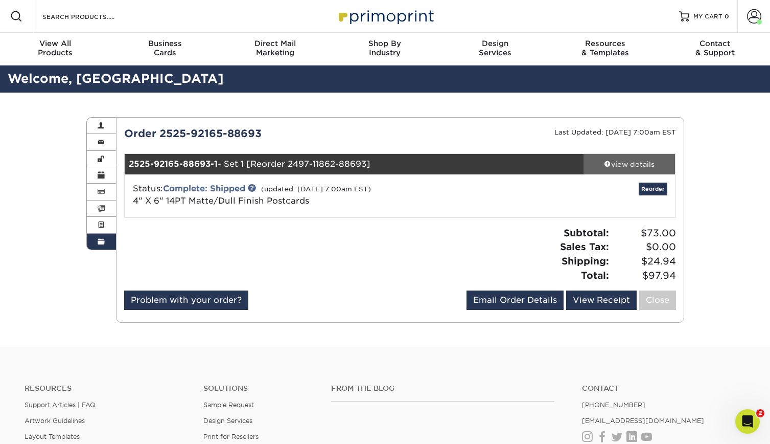
click at [638, 160] on div "view details" at bounding box center [630, 164] width 92 height 10
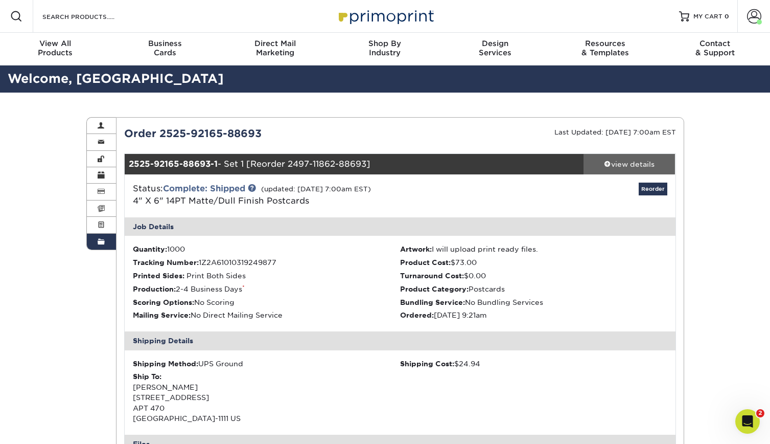
click at [628, 165] on div "view details" at bounding box center [630, 164] width 92 height 10
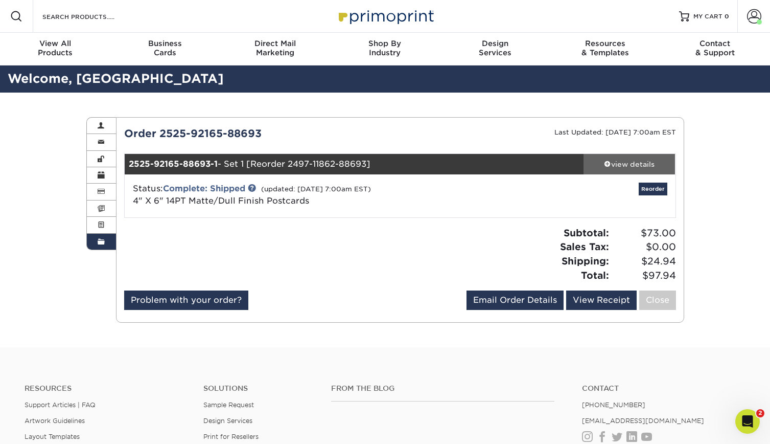
click at [628, 165] on div "view details" at bounding box center [630, 164] width 92 height 10
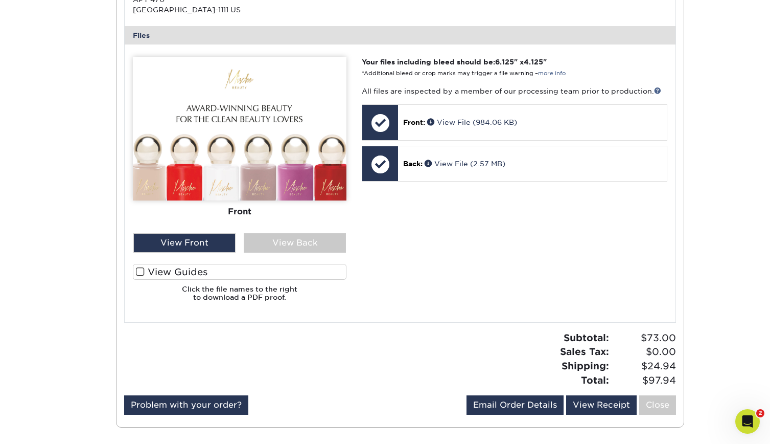
scroll to position [409, 0]
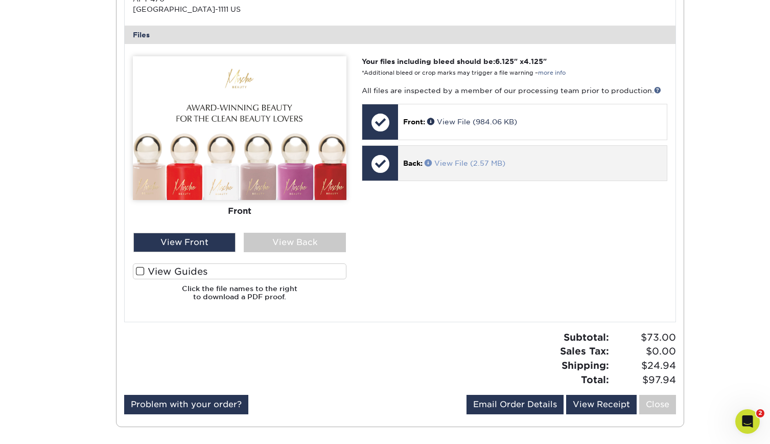
click at [456, 165] on link "View File (2.57 MB)" at bounding box center [465, 163] width 81 height 8
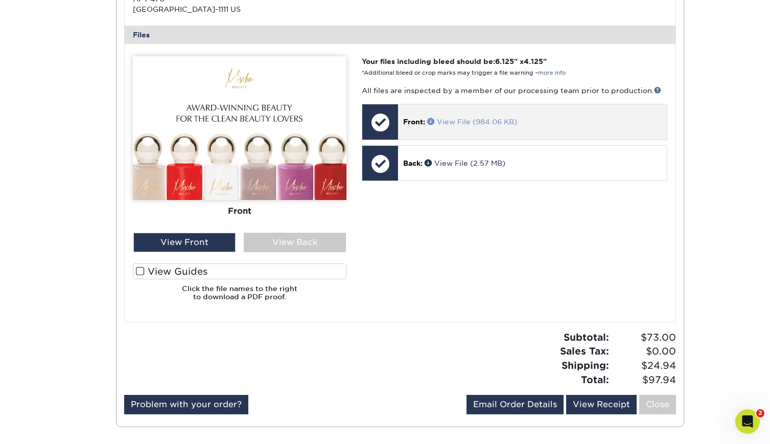
click at [484, 123] on link "View File (984.06 KB)" at bounding box center [472, 122] width 90 height 8
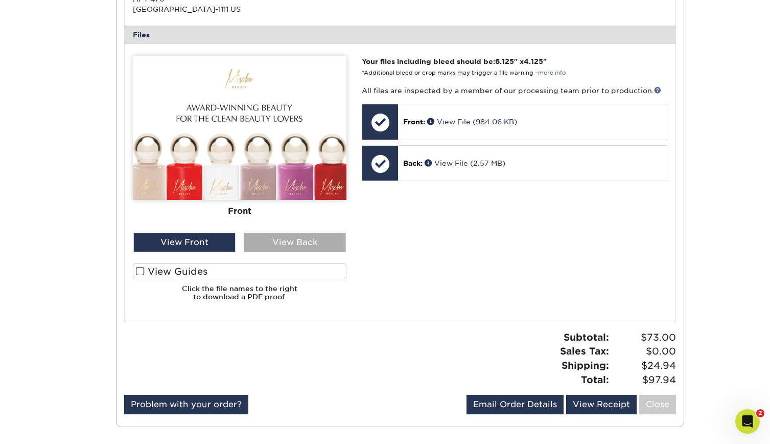
click at [319, 244] on div "View Back" at bounding box center [295, 242] width 102 height 19
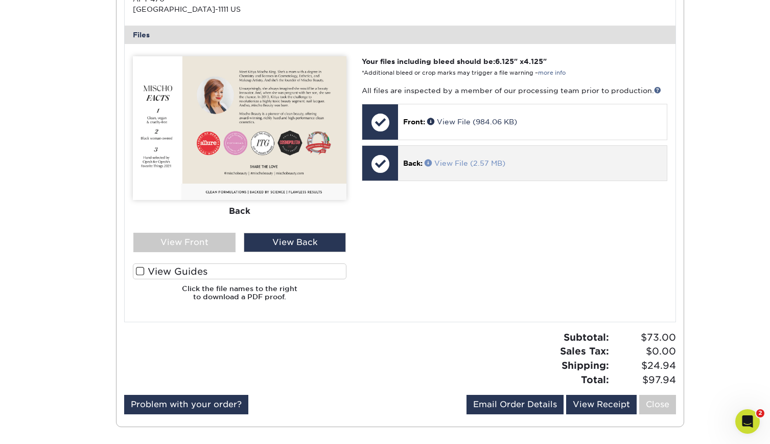
click at [451, 163] on link "View File (2.57 MB)" at bounding box center [465, 163] width 81 height 8
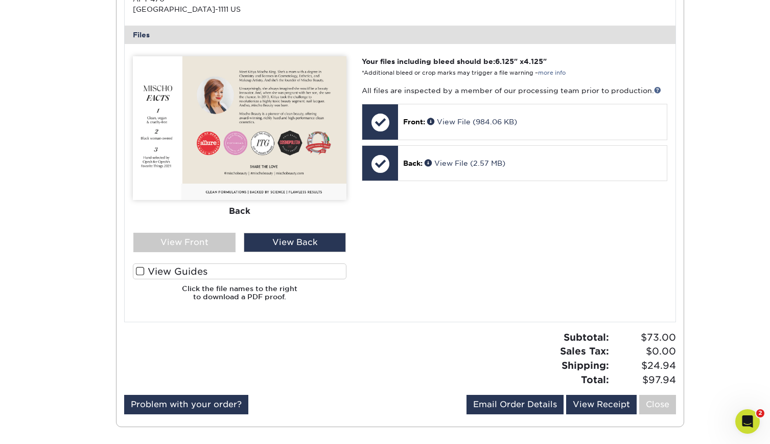
scroll to position [0, 0]
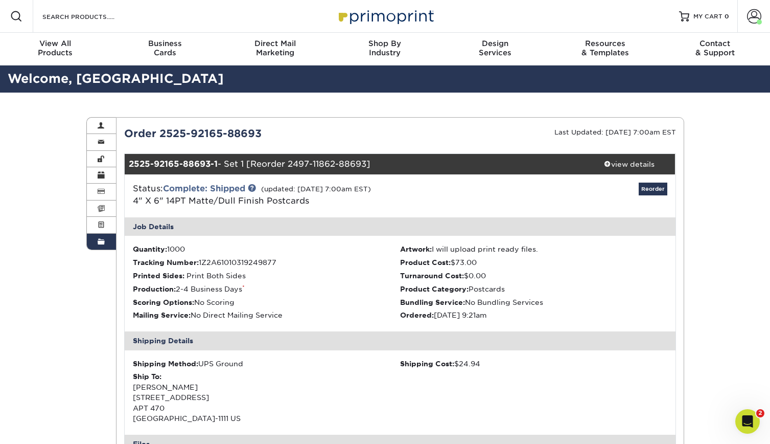
click at [100, 242] on span at bounding box center [101, 242] width 7 height 8
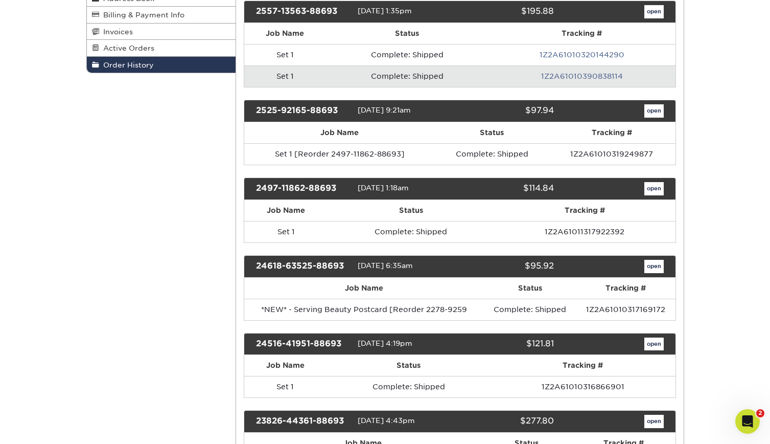
scroll to position [184, 0]
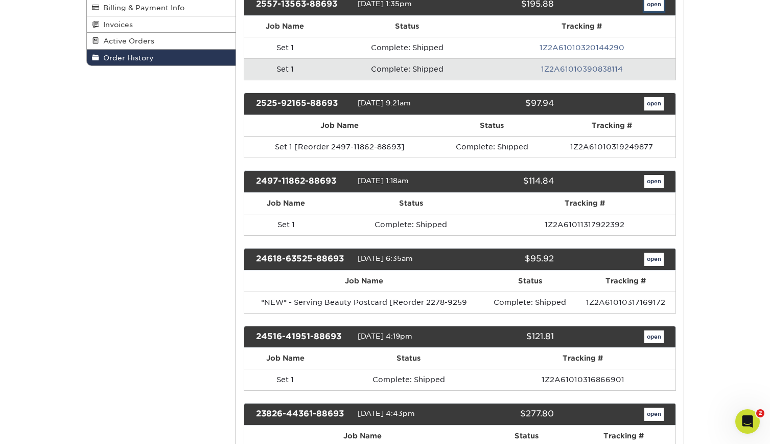
click at [651, 9] on link "open" at bounding box center [654, 4] width 19 height 13
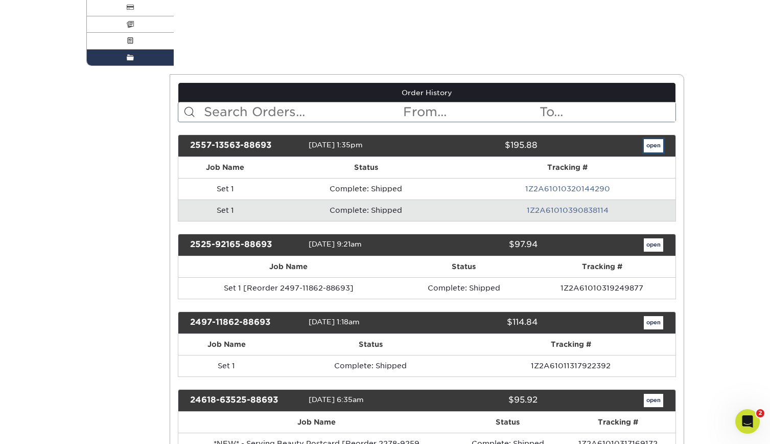
scroll to position [0, 0]
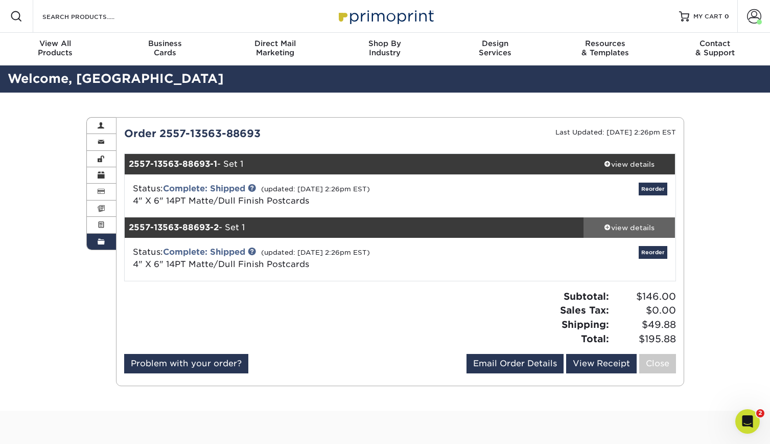
click at [620, 228] on div "view details" at bounding box center [630, 227] width 92 height 10
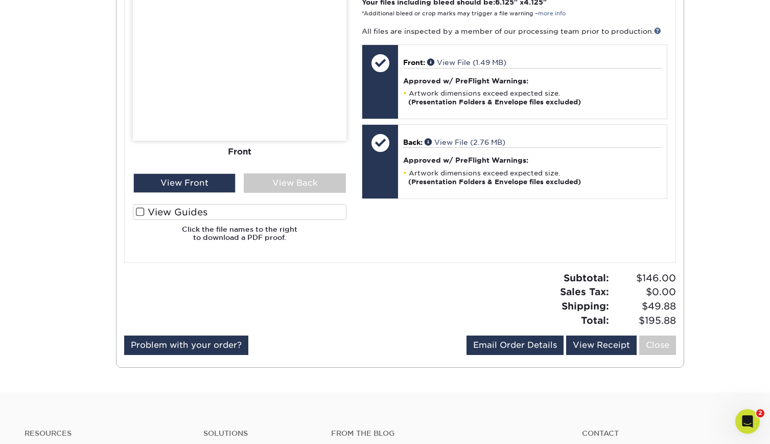
scroll to position [491, 0]
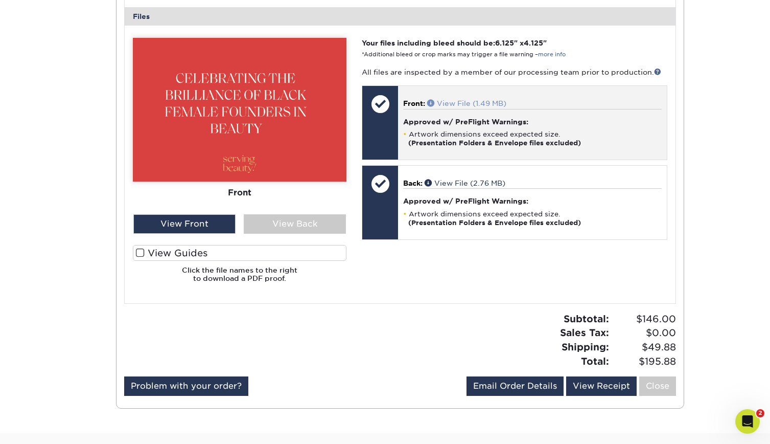
click at [460, 103] on link "View File (1.49 MB)" at bounding box center [466, 103] width 79 height 8
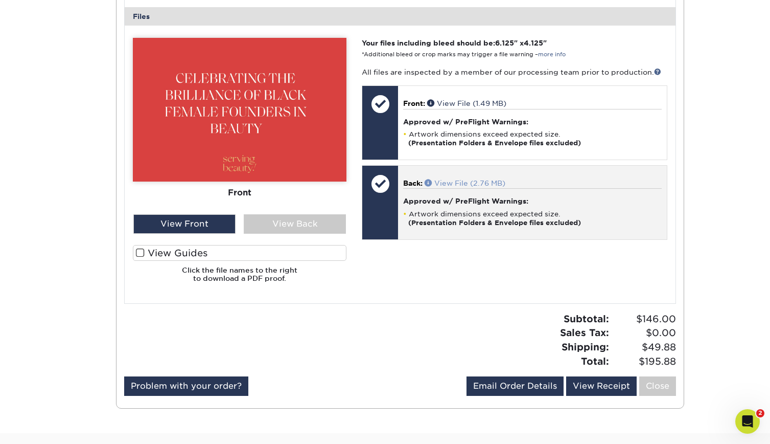
click at [463, 182] on link "View File (2.76 MB)" at bounding box center [465, 183] width 81 height 8
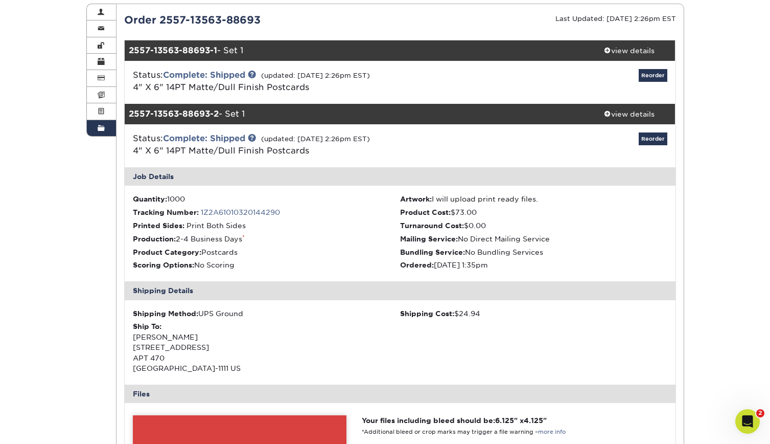
scroll to position [102, 0]
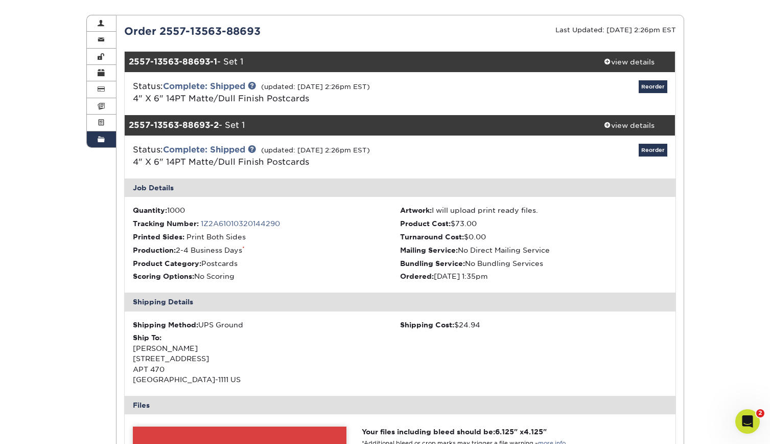
click at [106, 140] on link "Order History" at bounding box center [102, 139] width 30 height 16
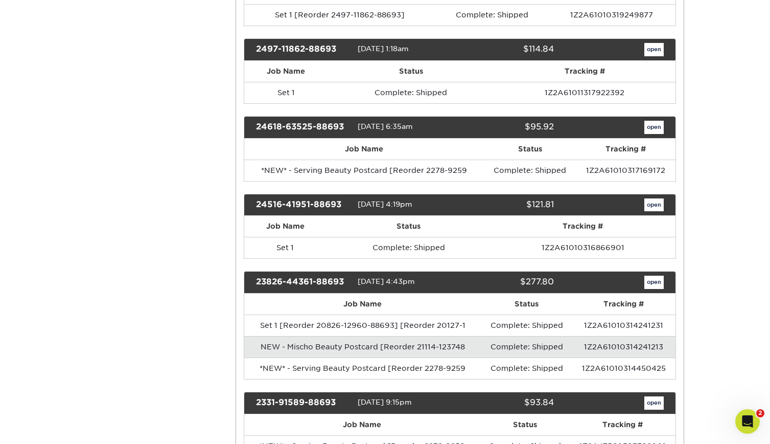
scroll to position [327, 0]
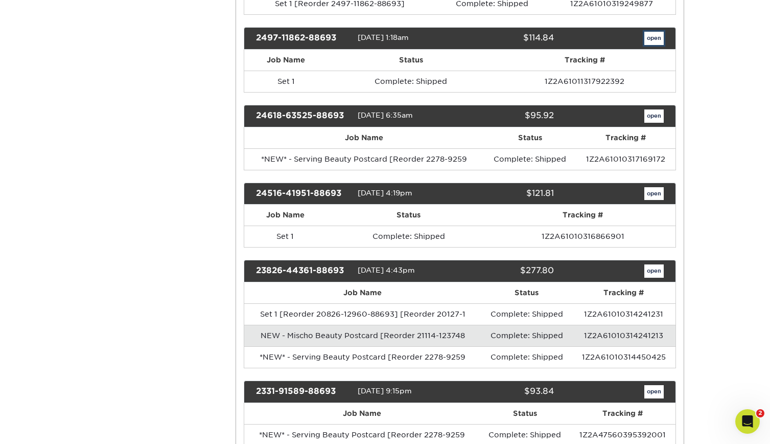
click at [653, 38] on link "open" at bounding box center [654, 38] width 19 height 13
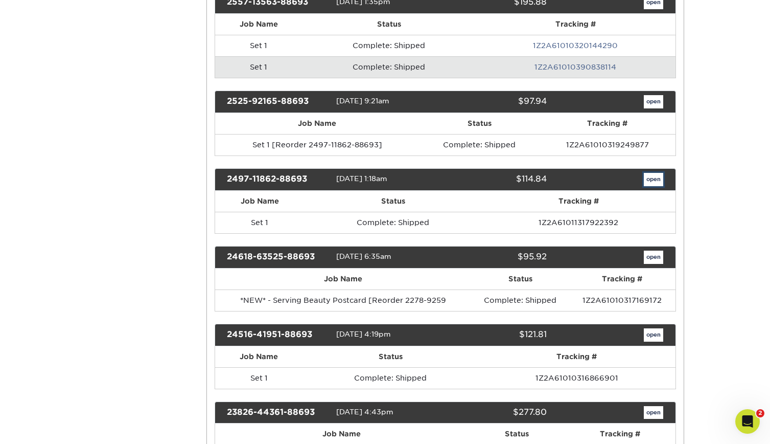
scroll to position [0, 0]
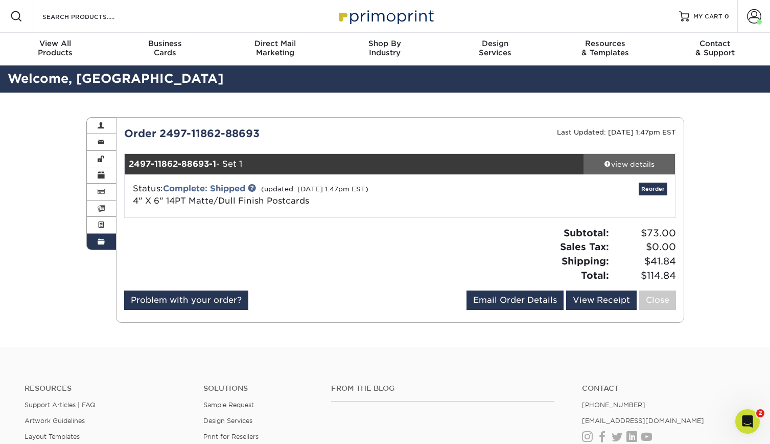
click at [631, 162] on div "view details" at bounding box center [630, 164] width 92 height 10
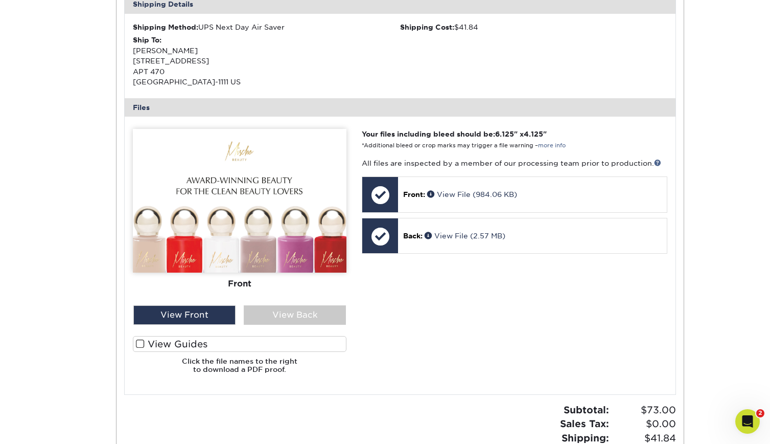
scroll to position [348, 0]
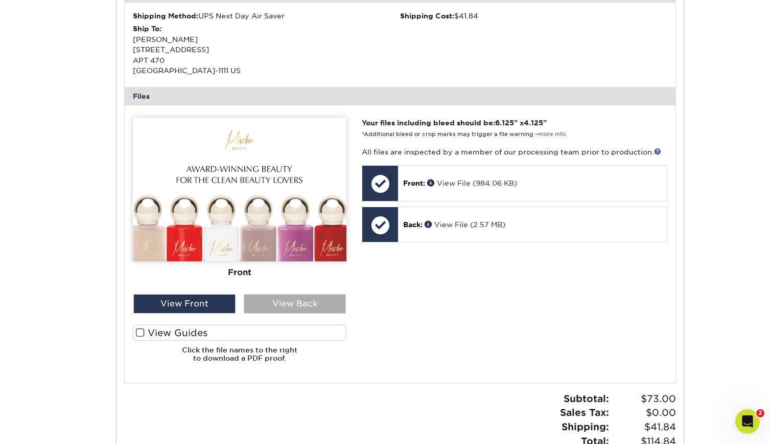
click at [341, 303] on div "View Back" at bounding box center [295, 303] width 102 height 19
